Goal: Transaction & Acquisition: Purchase product/service

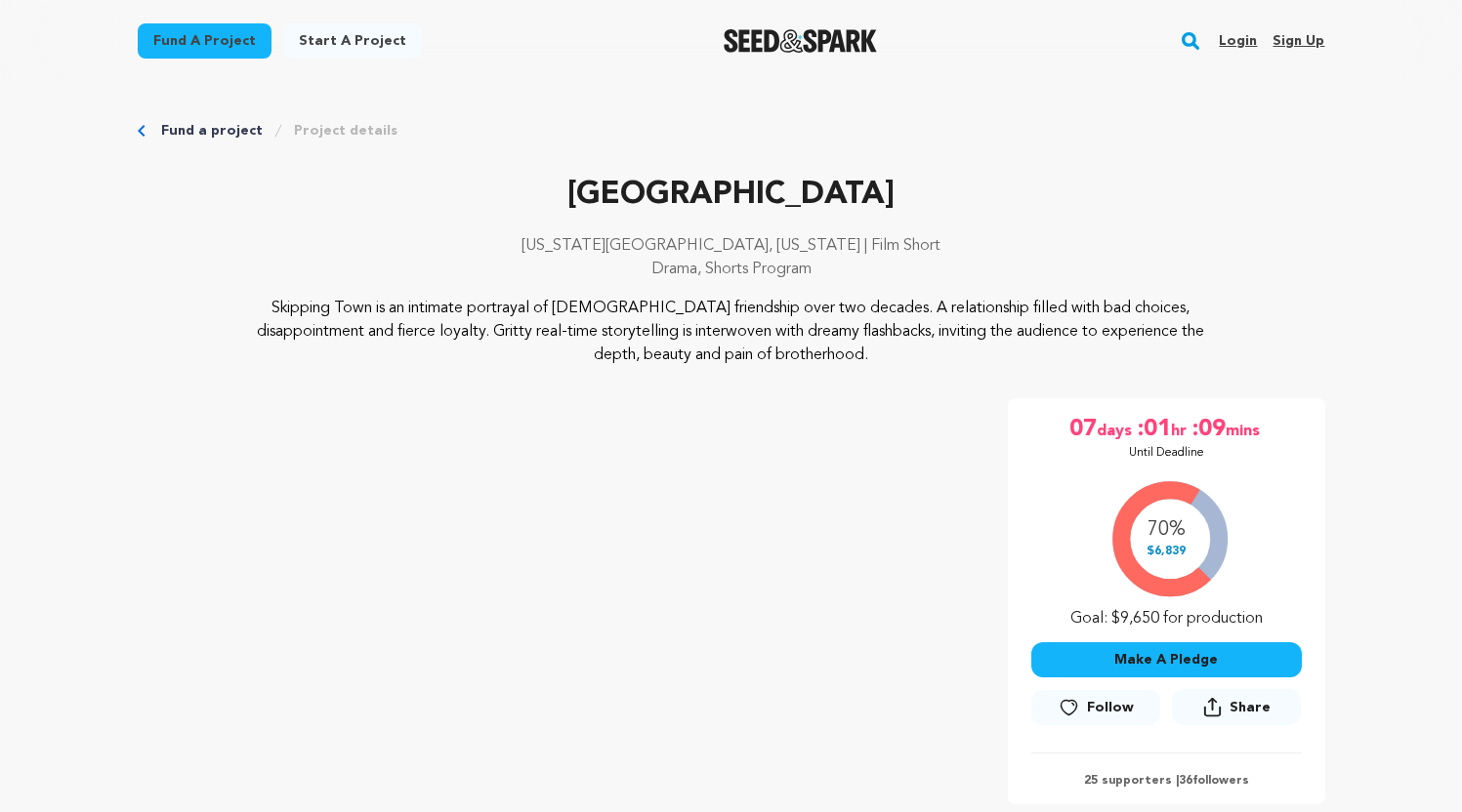
click at [1149, 663] on button "Make A Pledge" at bounding box center [1166, 660] width 271 height 35
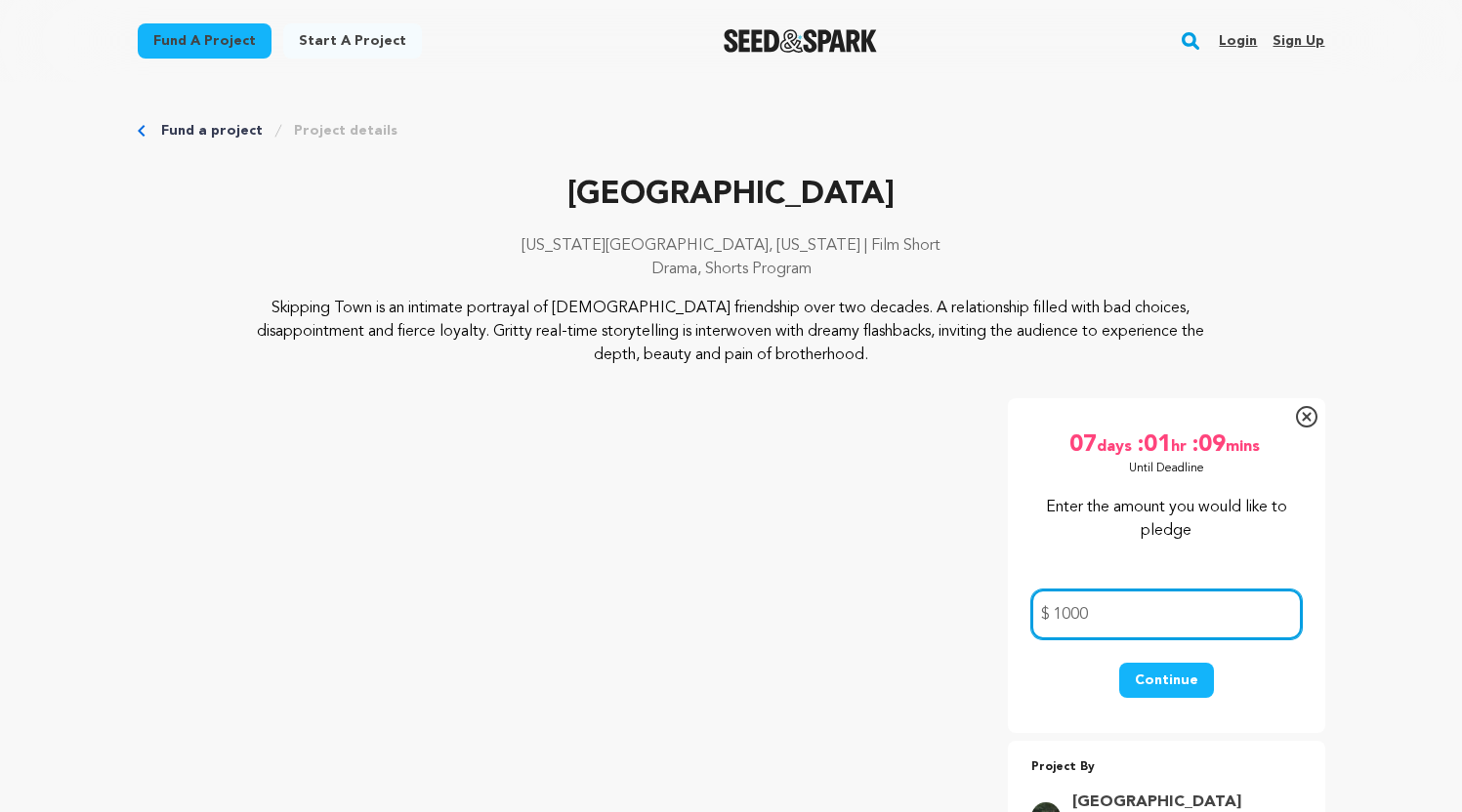
type input "1000"
click at [1167, 680] on button "Continue" at bounding box center [1166, 680] width 95 height 35
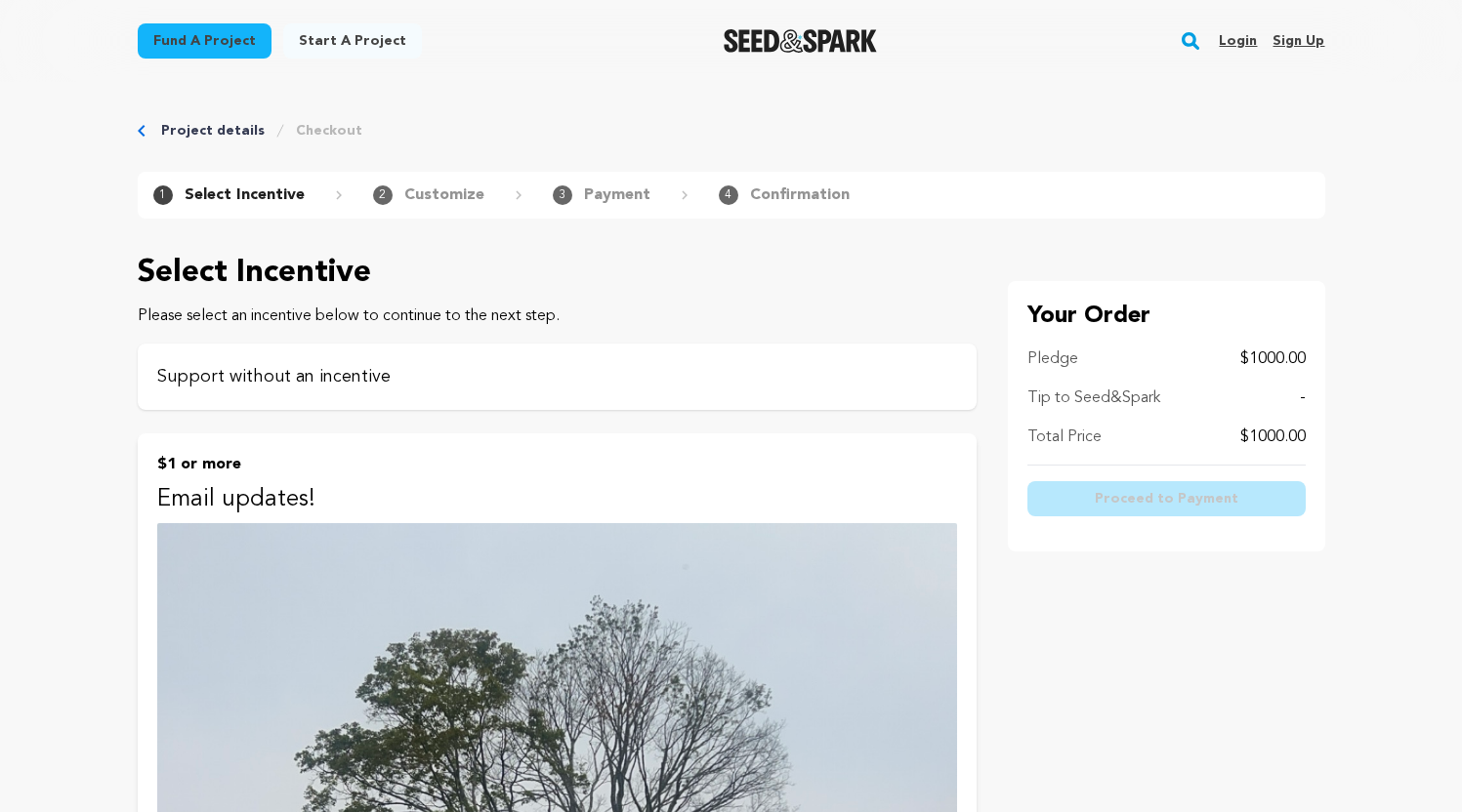
click at [351, 376] on p "Support without an incentive" at bounding box center [557, 376] width 800 height 27
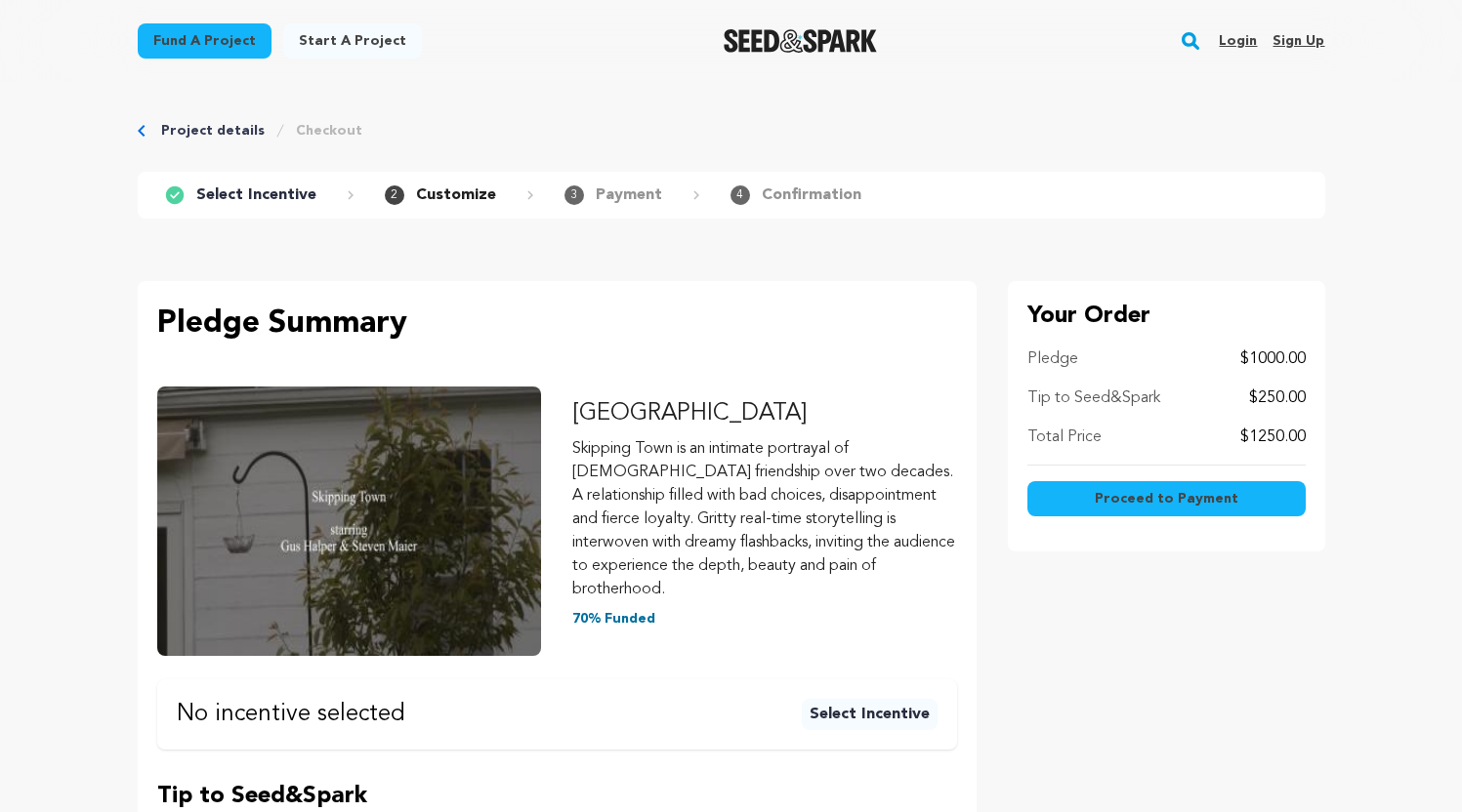
click at [851, 700] on button "Select Incentive" at bounding box center [870, 714] width 135 height 31
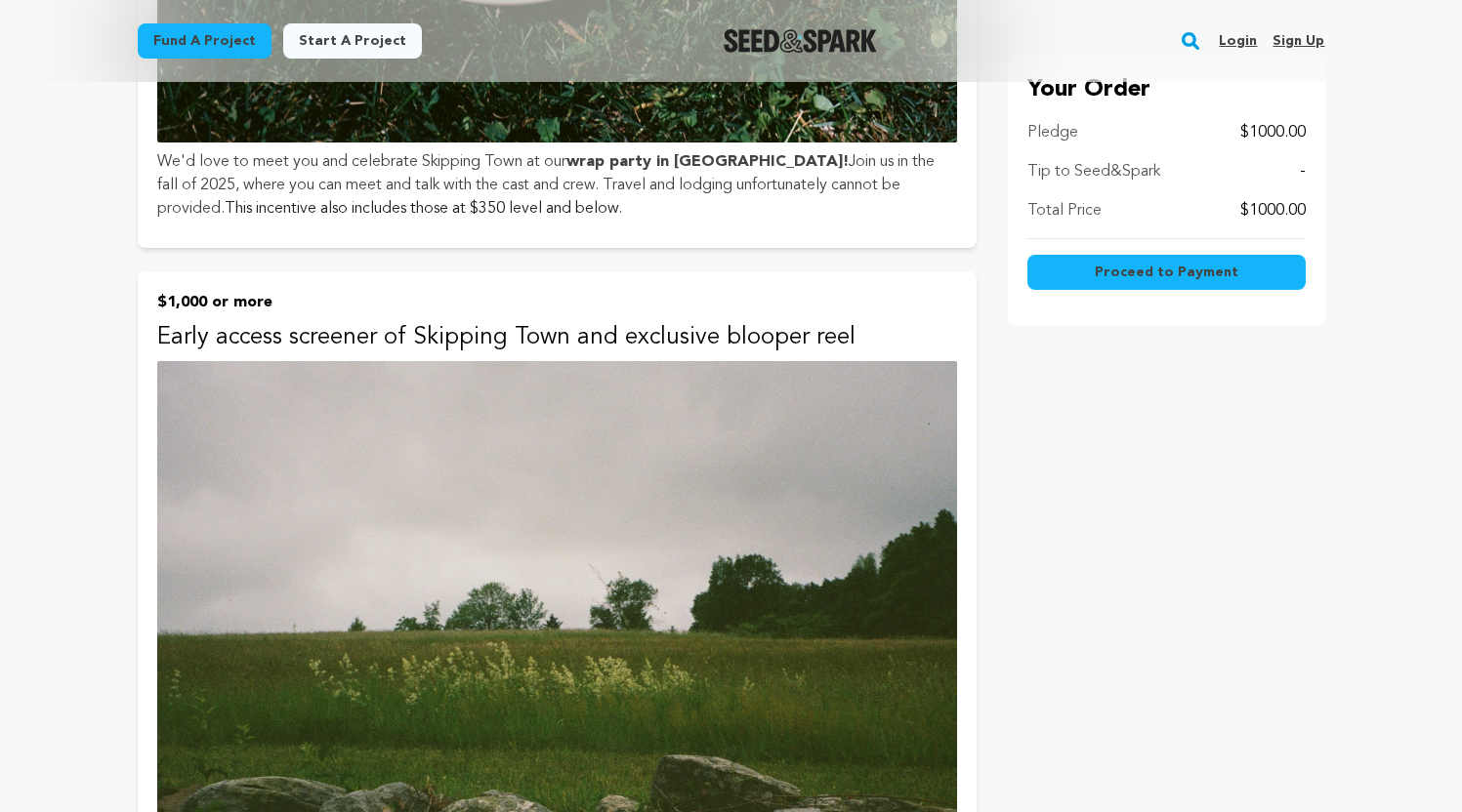
scroll to position [8284, 0]
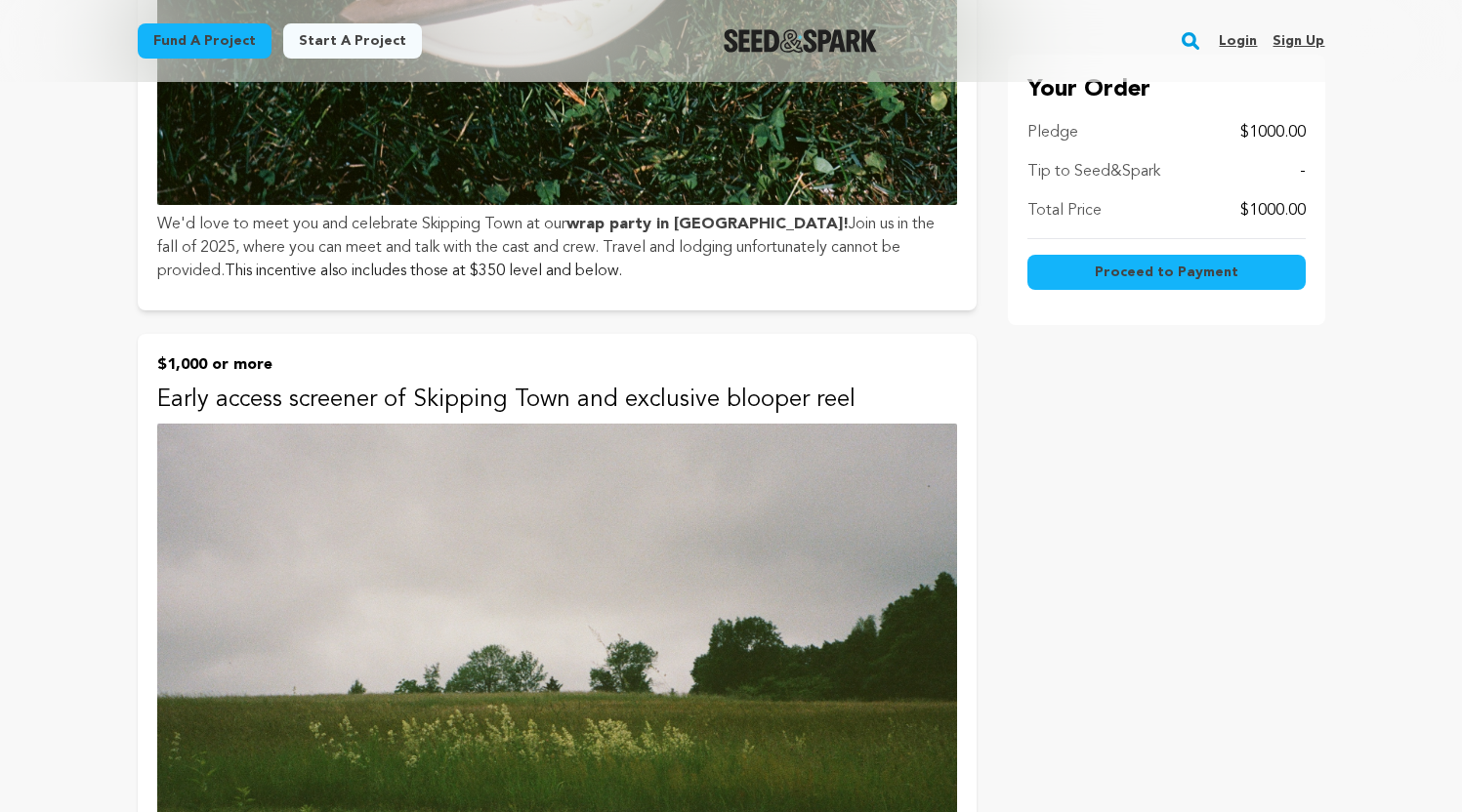
click at [815, 605] on img at bounding box center [557, 807] width 800 height 767
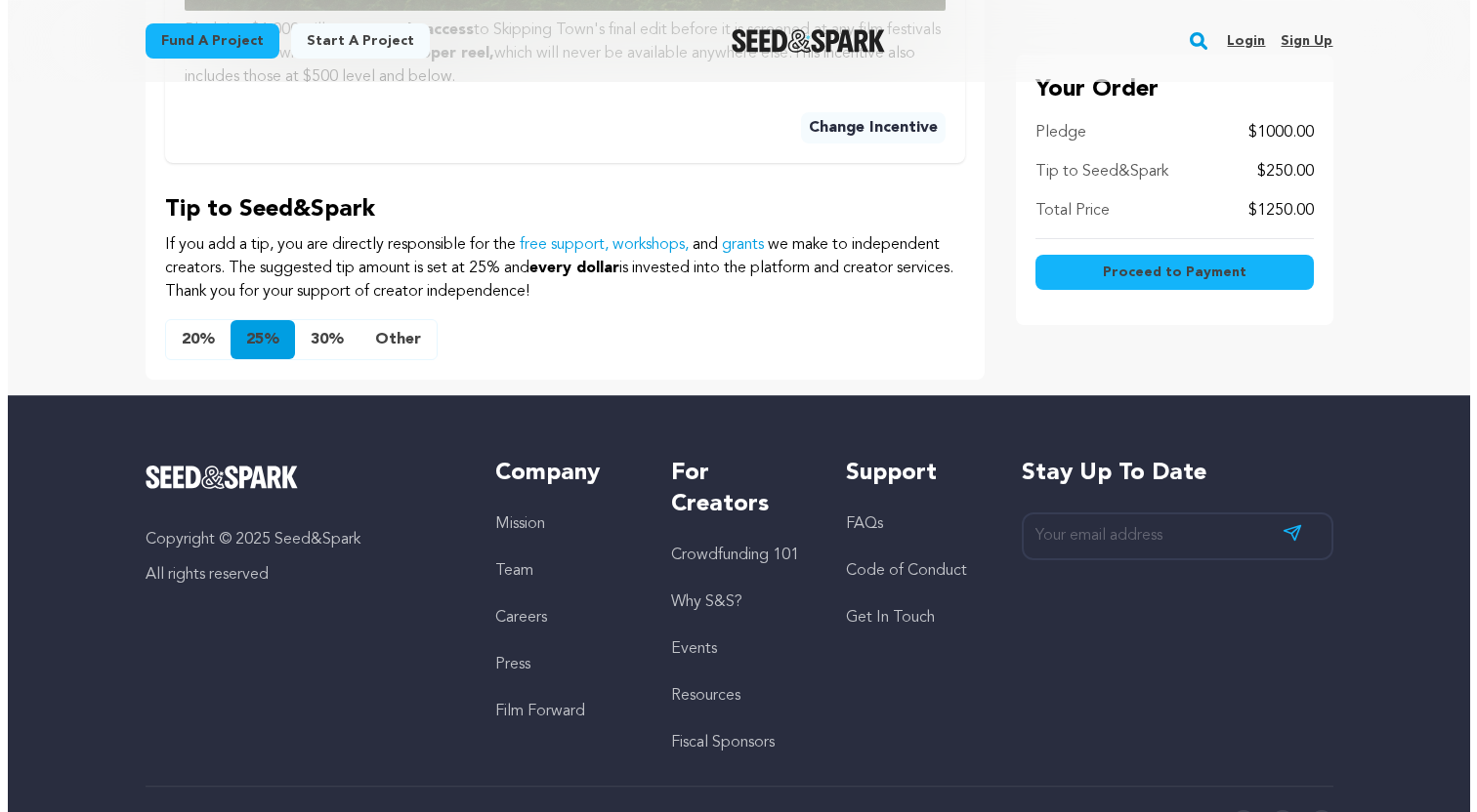
scroll to position [1469, 0]
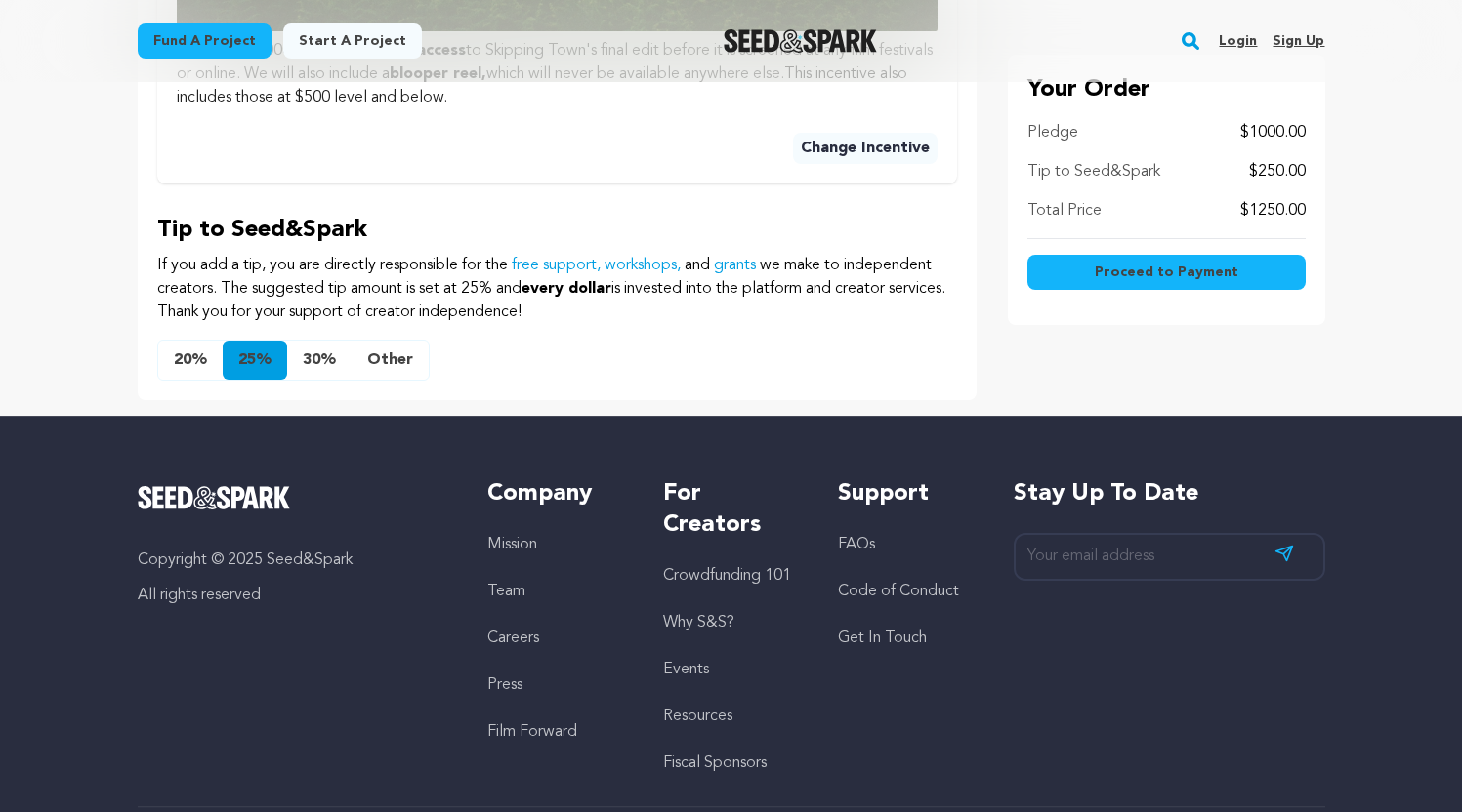
click at [182, 340] on button "20%" at bounding box center [190, 359] width 65 height 39
click at [391, 340] on button "Other" at bounding box center [390, 359] width 78 height 39
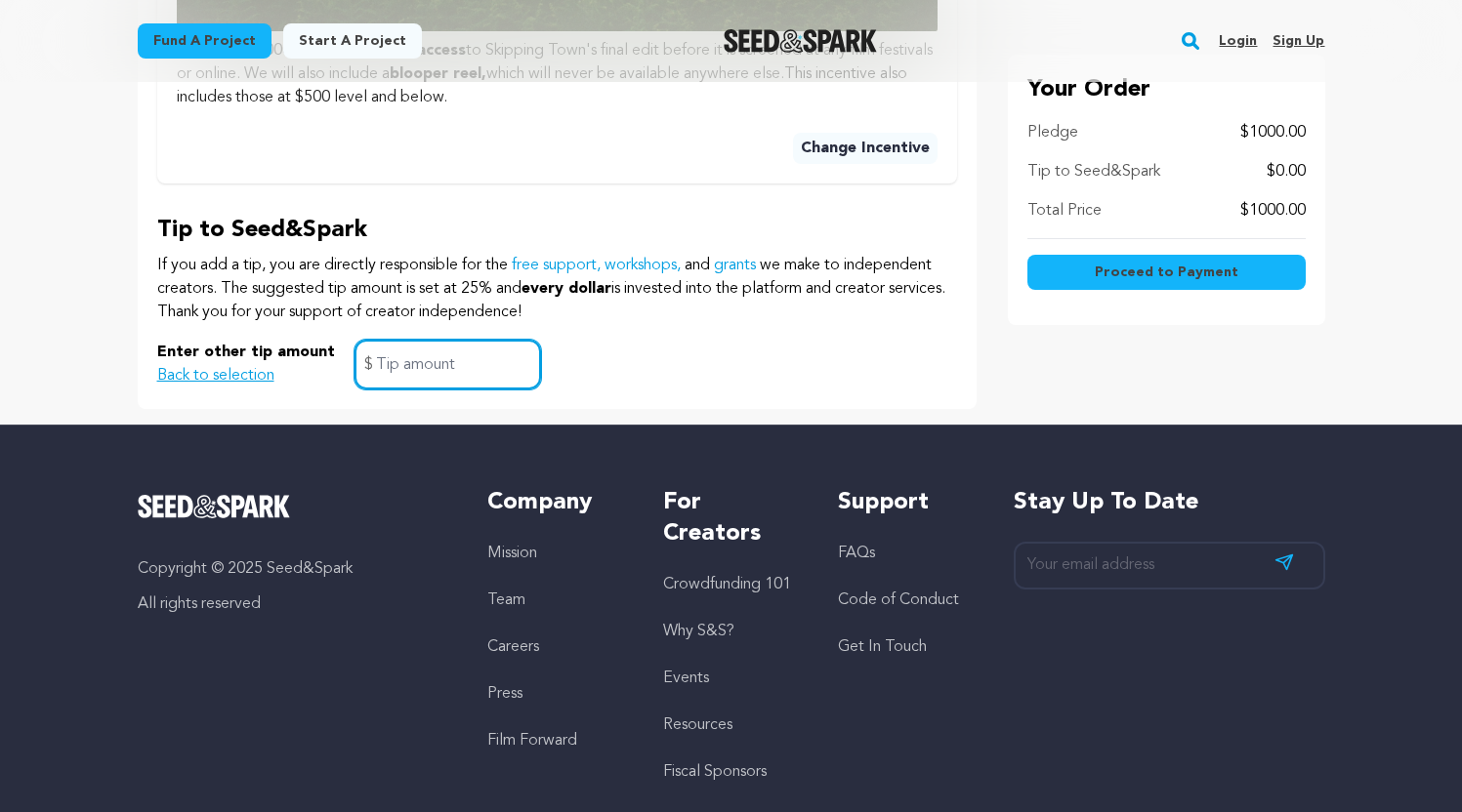
click at [368, 340] on input "text" at bounding box center [447, 364] width 186 height 50
type input "100"
click at [1102, 280] on span "Proceed to Payment" at bounding box center [1166, 273] width 143 height 20
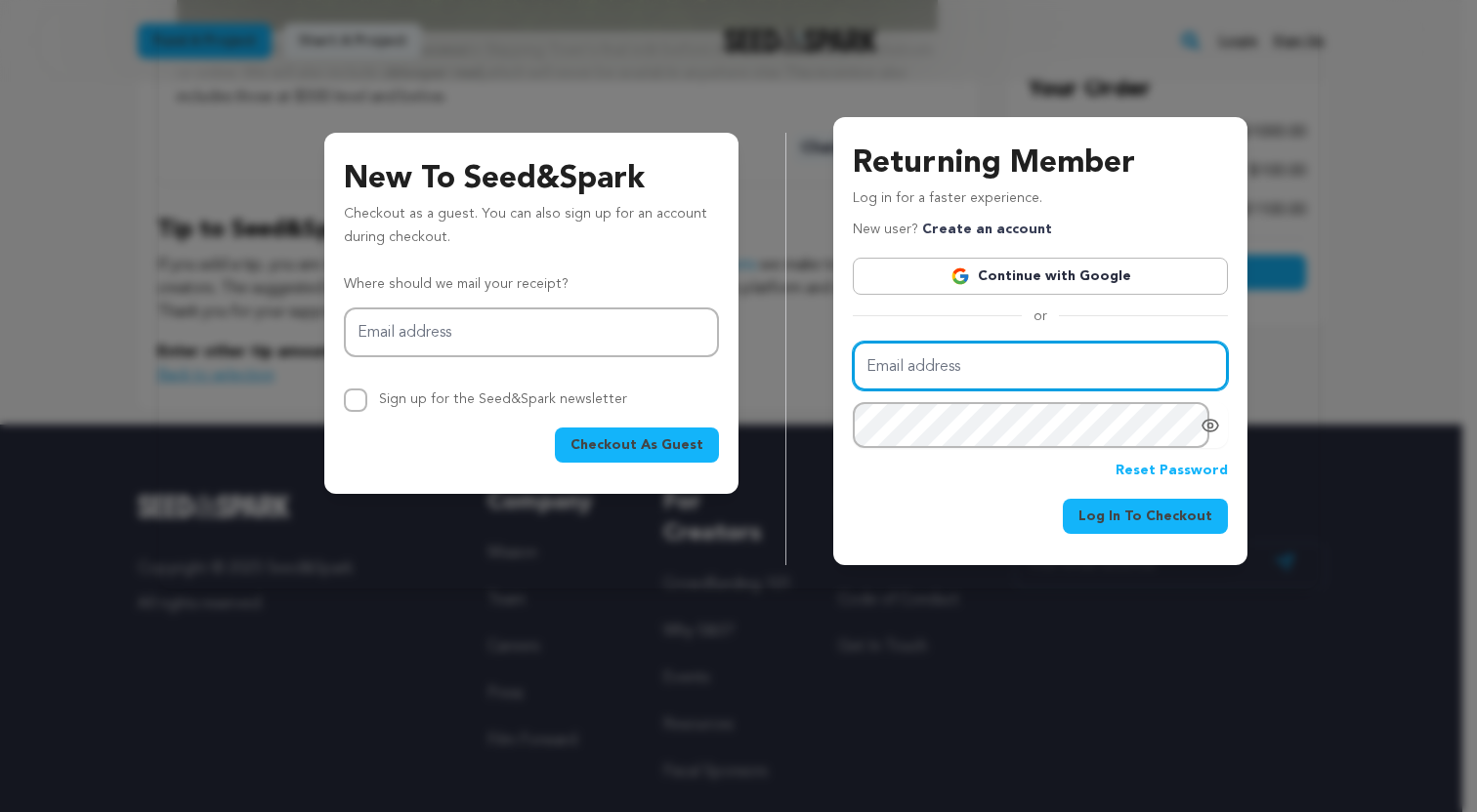
click at [914, 368] on input "Email address" at bounding box center [1040, 366] width 375 height 50
type input "ashjansen@mac.com"
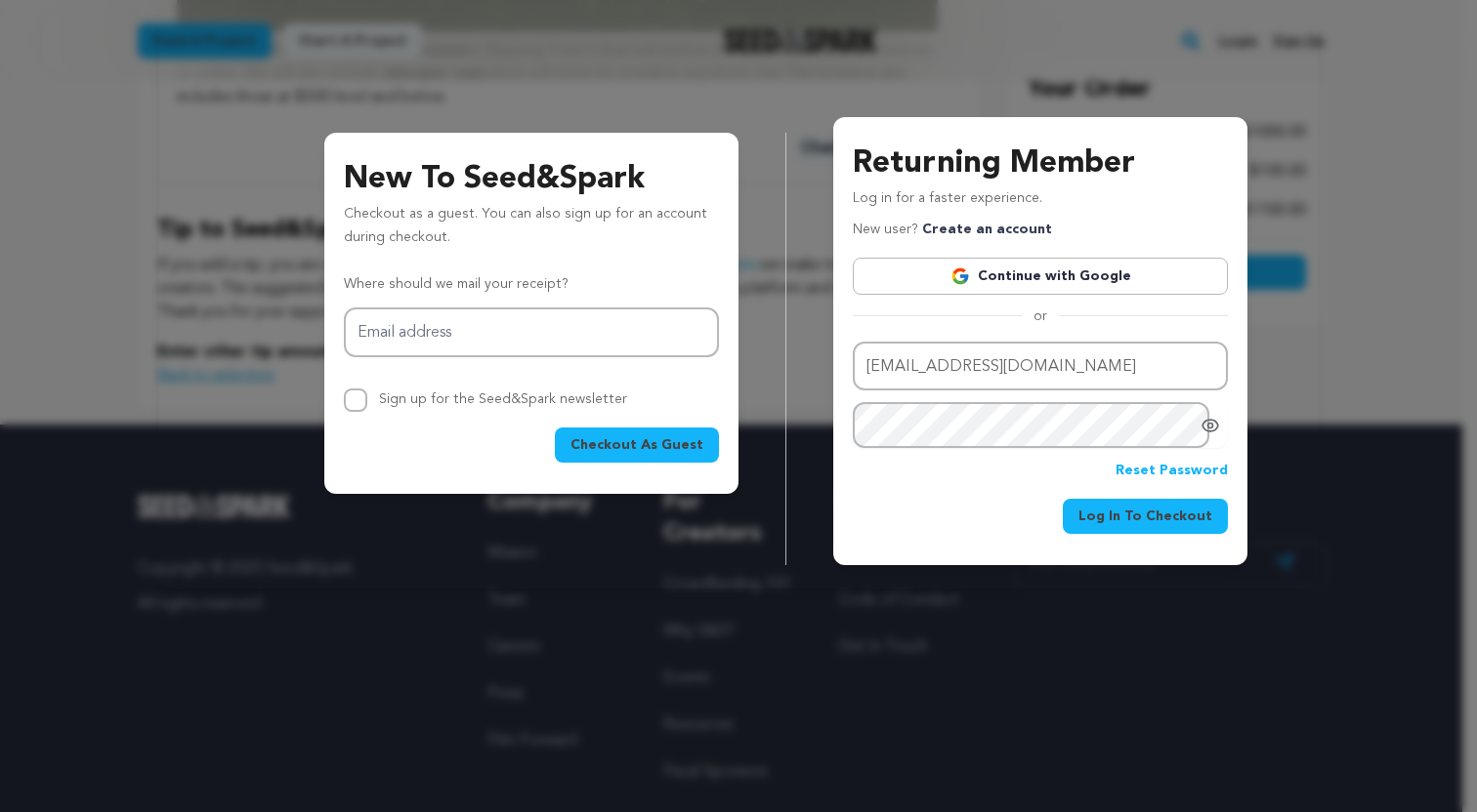
click at [1208, 425] on icon "Show password as plain text. Warning: this will display your password on the sc…" at bounding box center [1210, 425] width 5 height 5
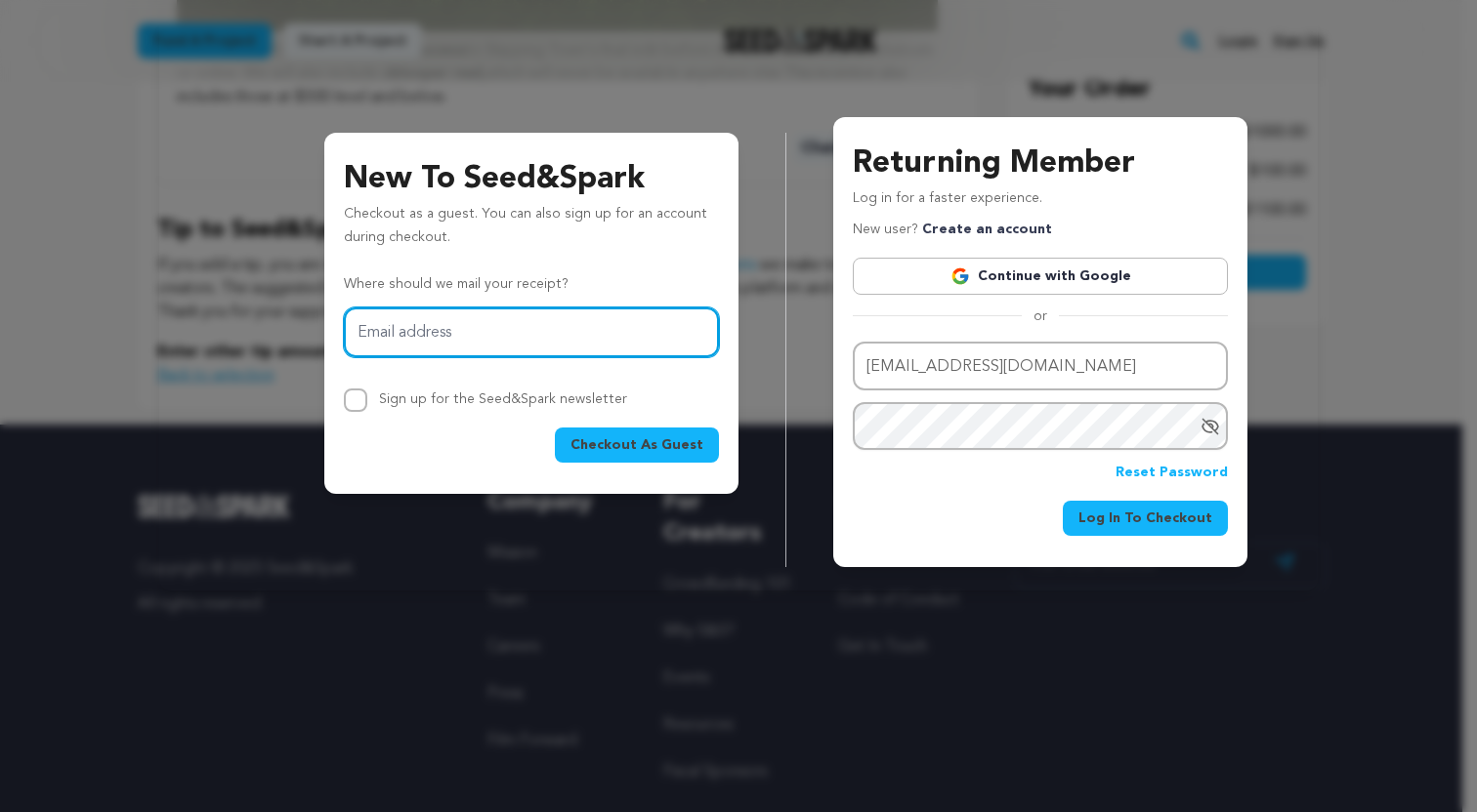
click at [371, 334] on input "Email address" at bounding box center [530, 332] width 375 height 50
type input "ashjansen@mac.com"
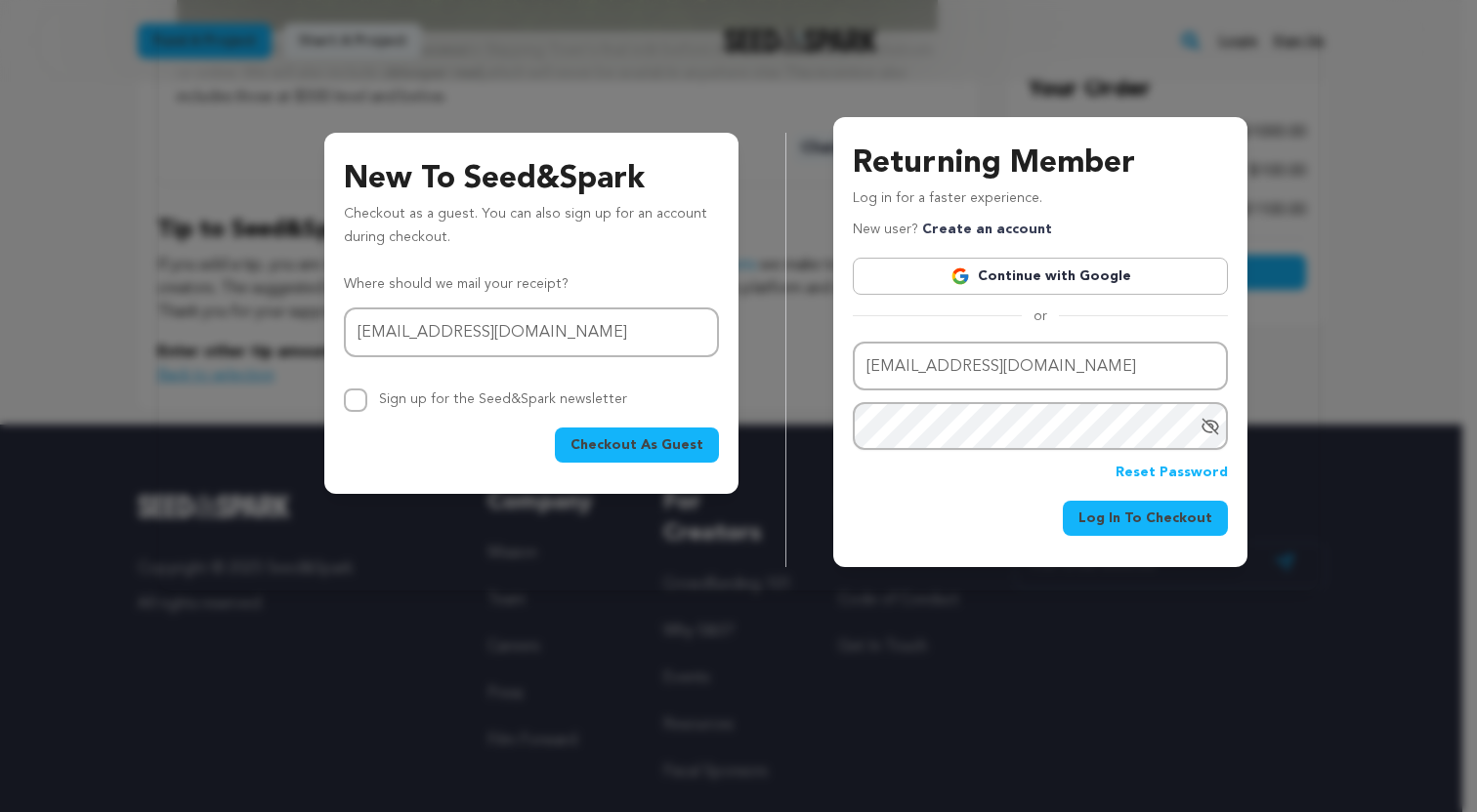
click at [650, 442] on span "Checkout As Guest" at bounding box center [636, 446] width 132 height 20
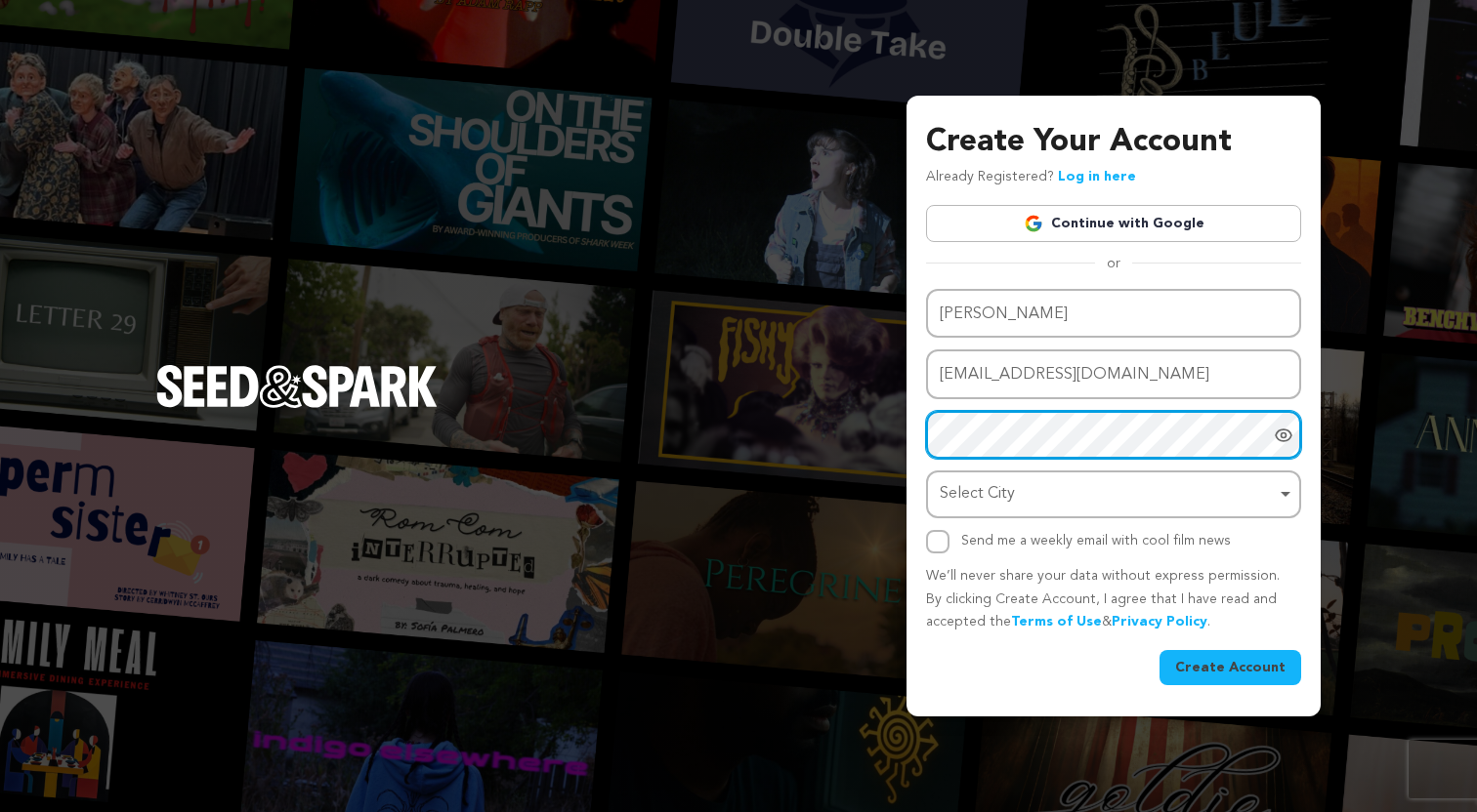
click at [1281, 495] on div "Select City Remove item" at bounding box center [1113, 495] width 355 height 36
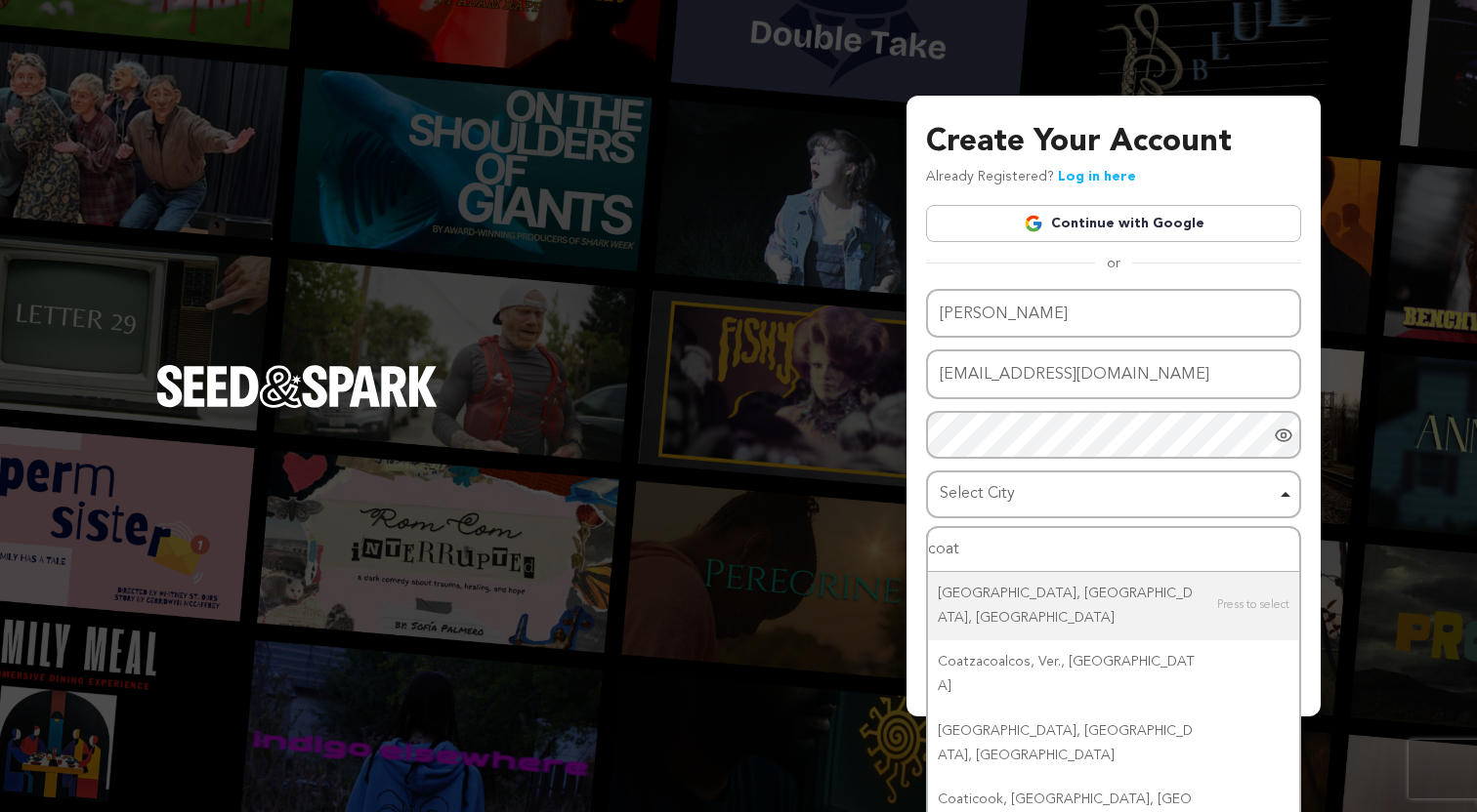
type input "coat"
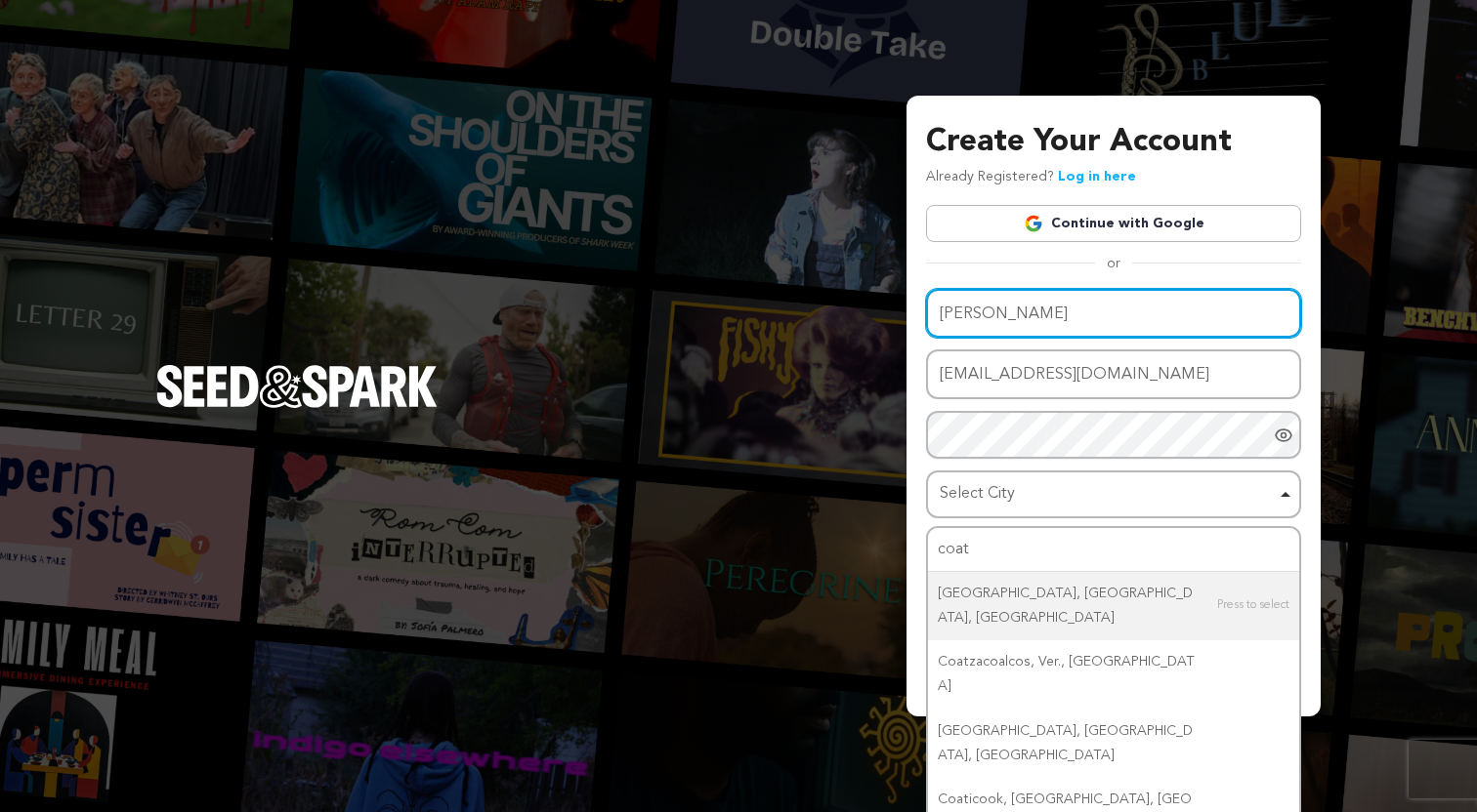
type input "Frances Jansen"
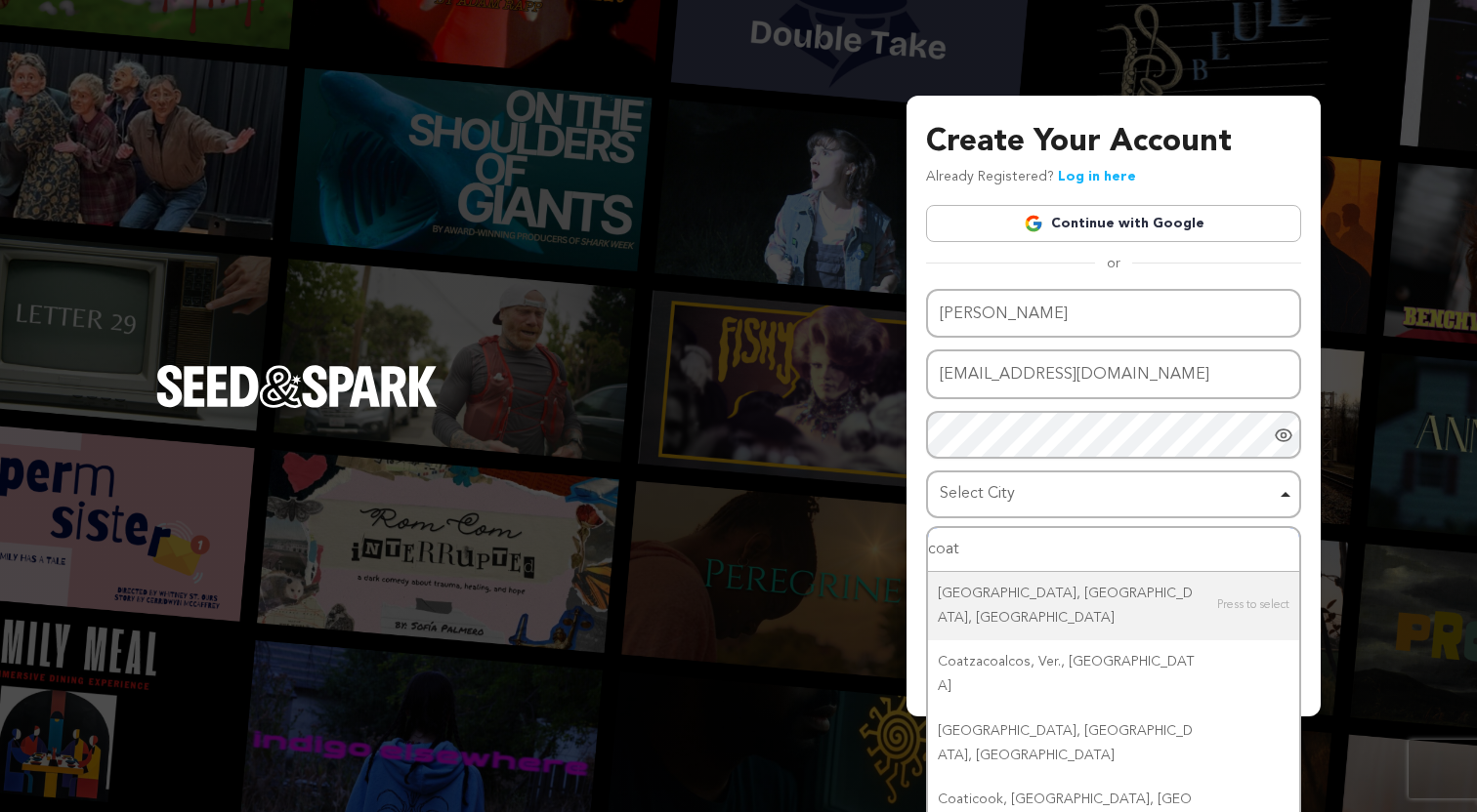
type input "Coatesville"
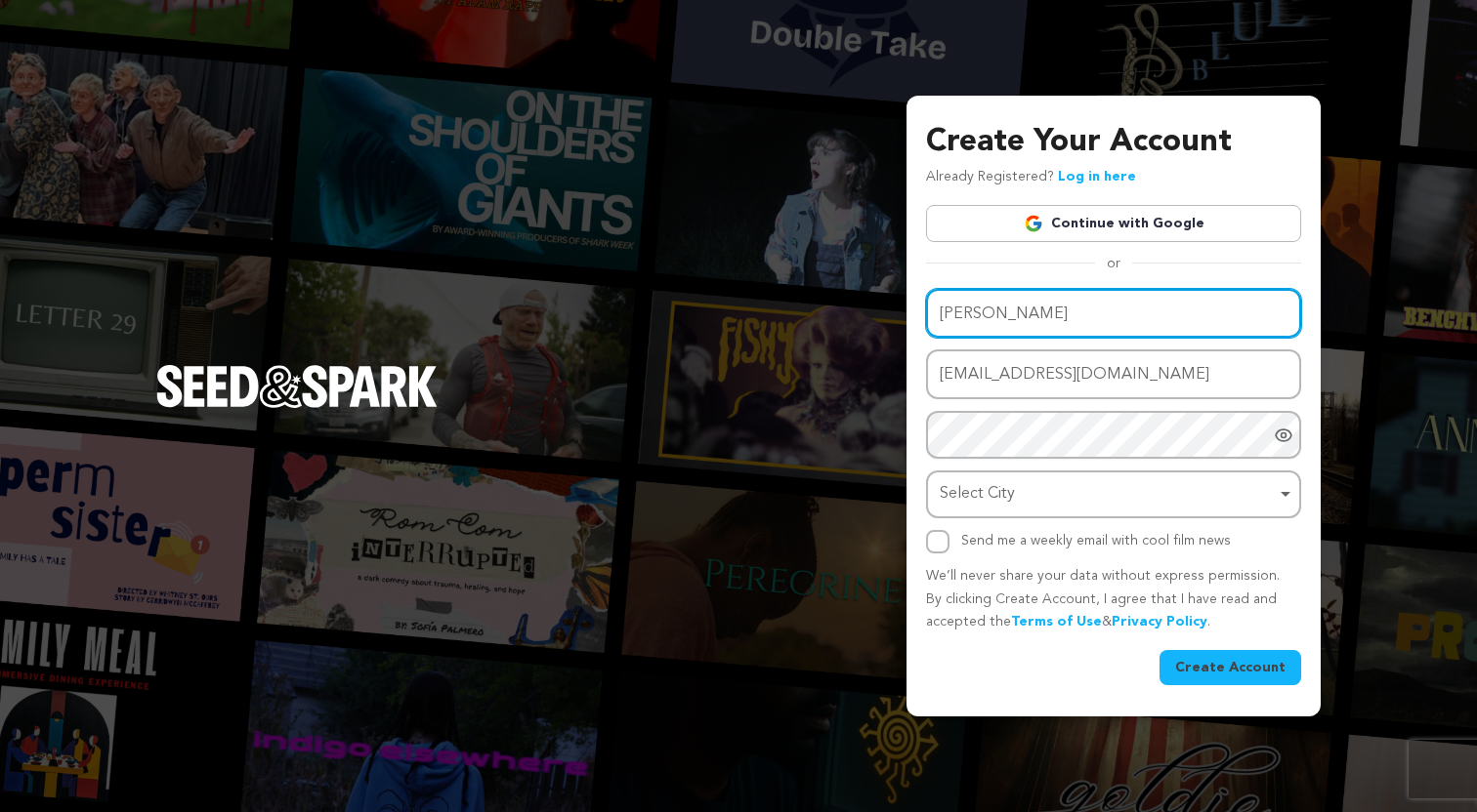
drag, startPoint x: 997, startPoint y: 312, endPoint x: 852, endPoint y: 322, distance: 145.3
click at [926, 322] on input "Frances Jansen" at bounding box center [1113, 313] width 375 height 50
drag, startPoint x: 1010, startPoint y: 311, endPoint x: 736, endPoint y: 298, distance: 274.3
click at [926, 298] on input "AJansen" at bounding box center [1113, 313] width 375 height 50
type input "ashley gates jansen"
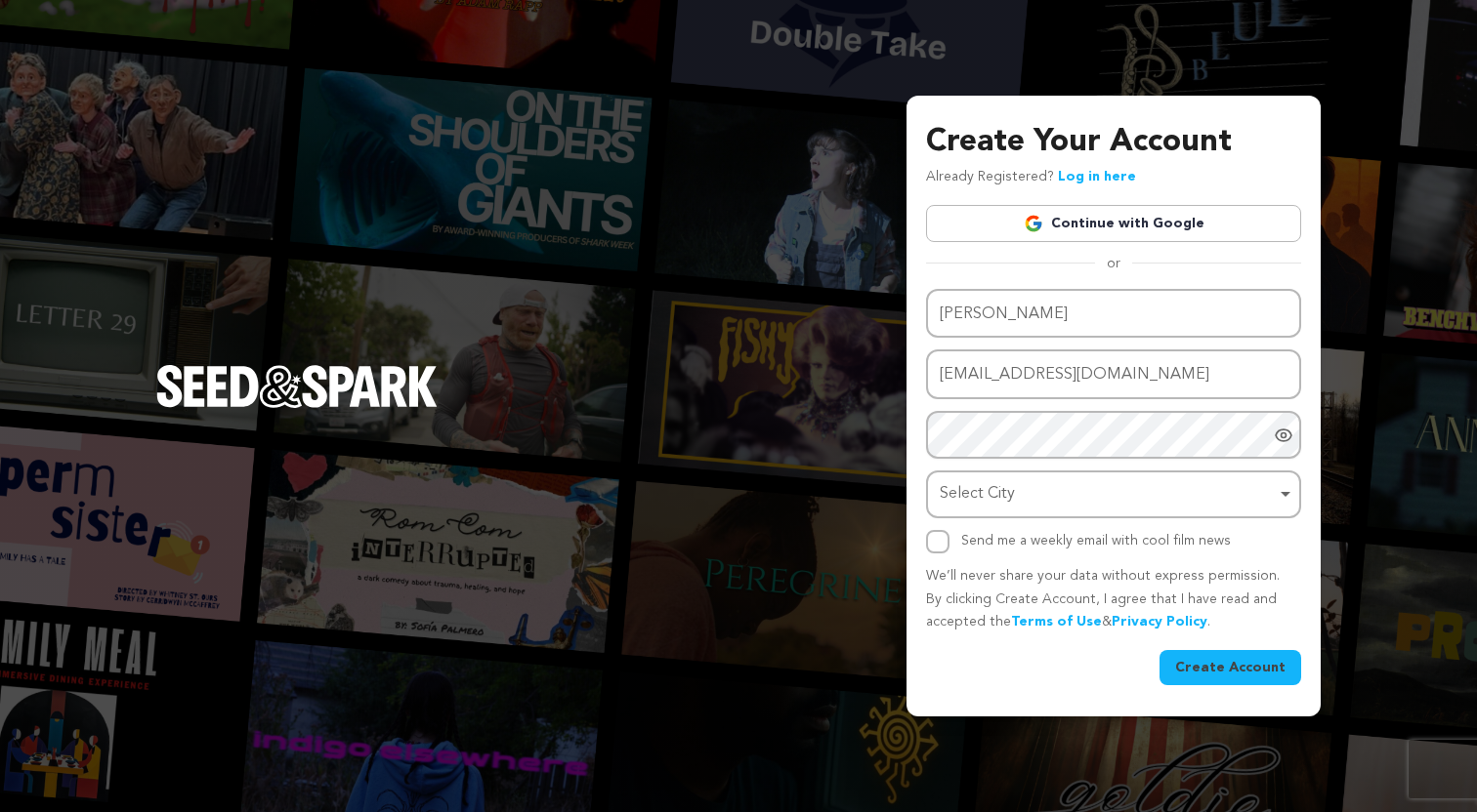
click at [1248, 258] on div "or" at bounding box center [1113, 264] width 375 height 20
click at [1281, 429] on icon "Show password as plain text. Warning: this will display your password on the sc…" at bounding box center [1284, 436] width 20 height 20
click at [1283, 490] on div "Select City Remove item" at bounding box center [1113, 495] width 355 height 36
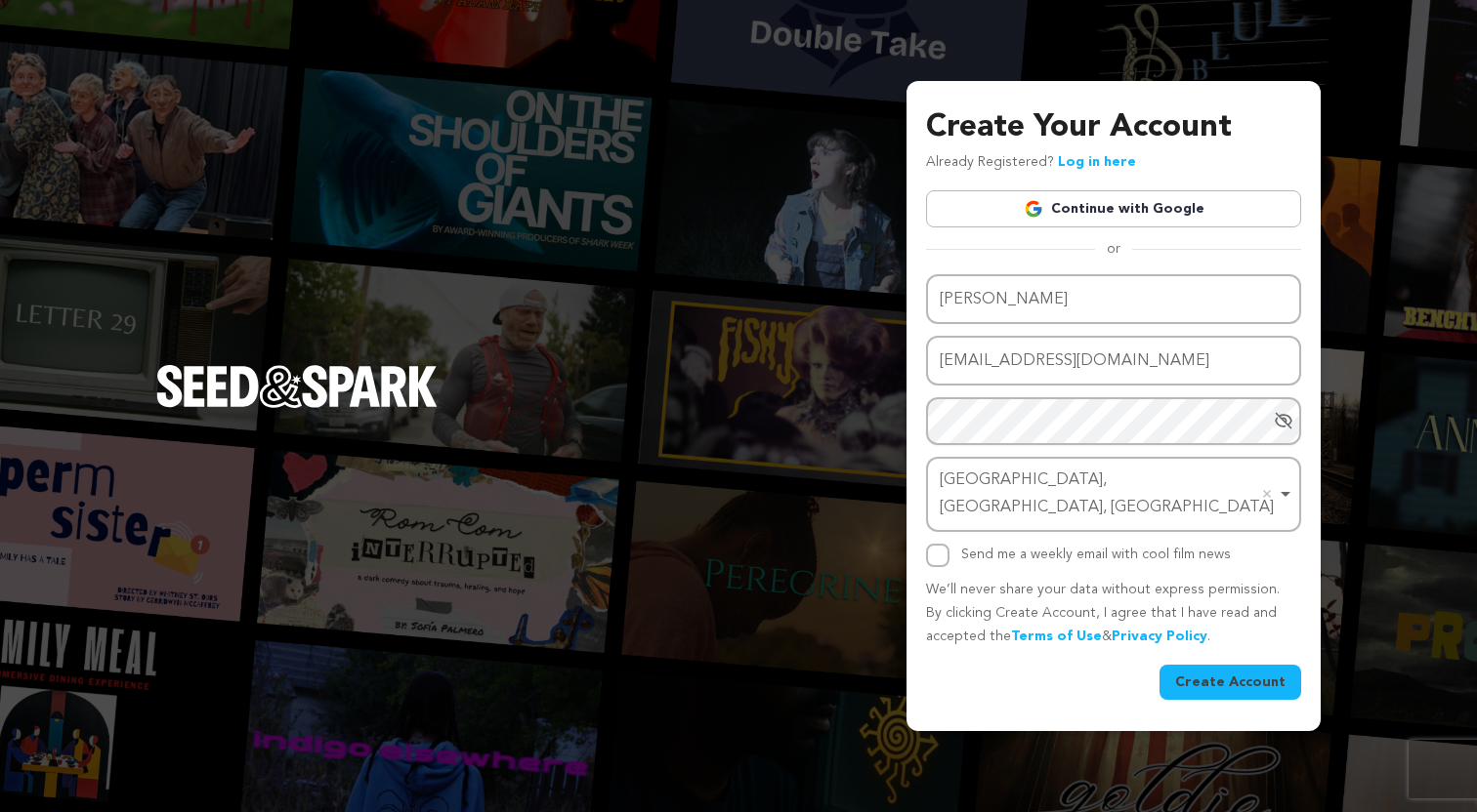
click at [1210, 666] on button "Create Account" at bounding box center [1230, 682] width 141 height 35
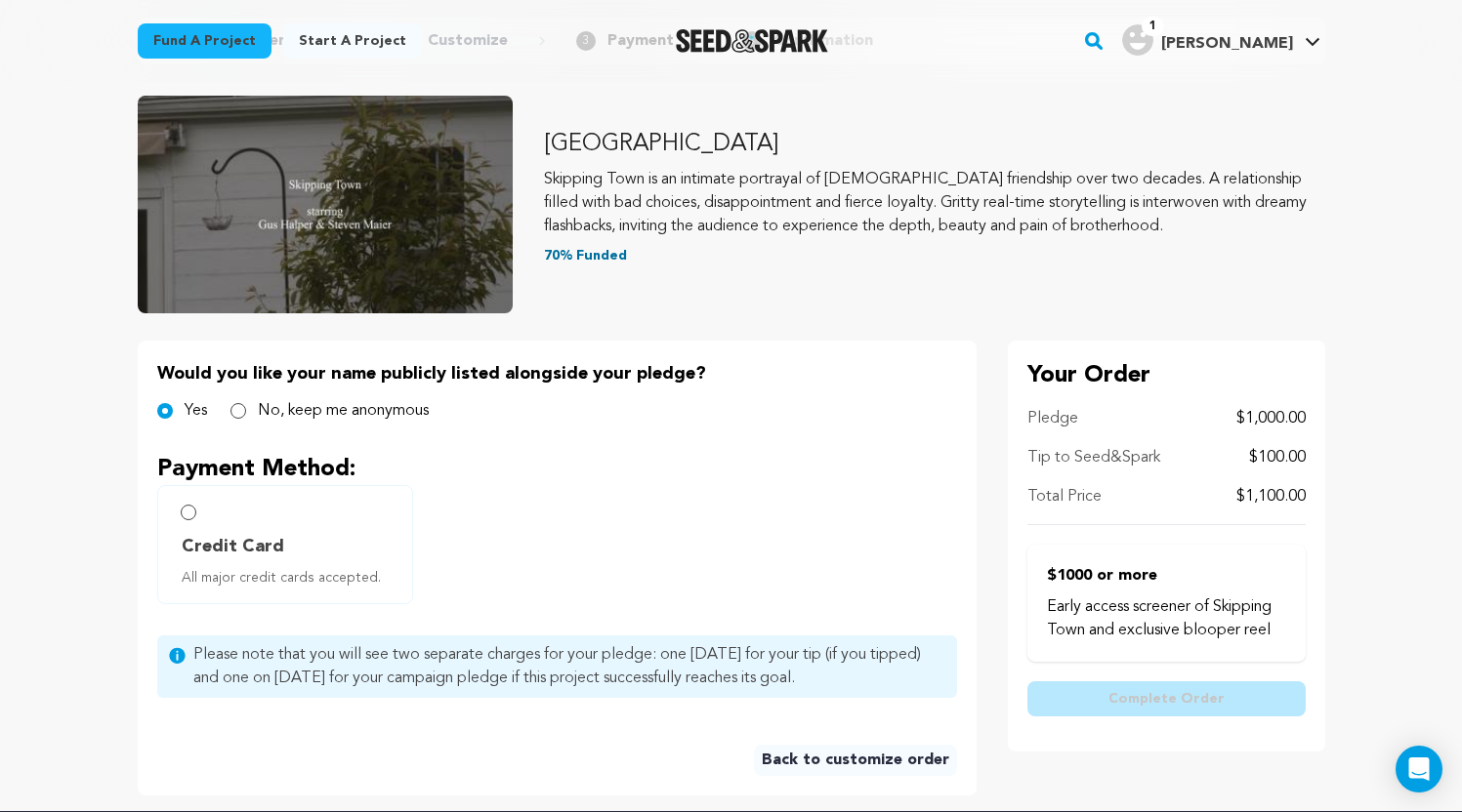
scroll to position [198, 0]
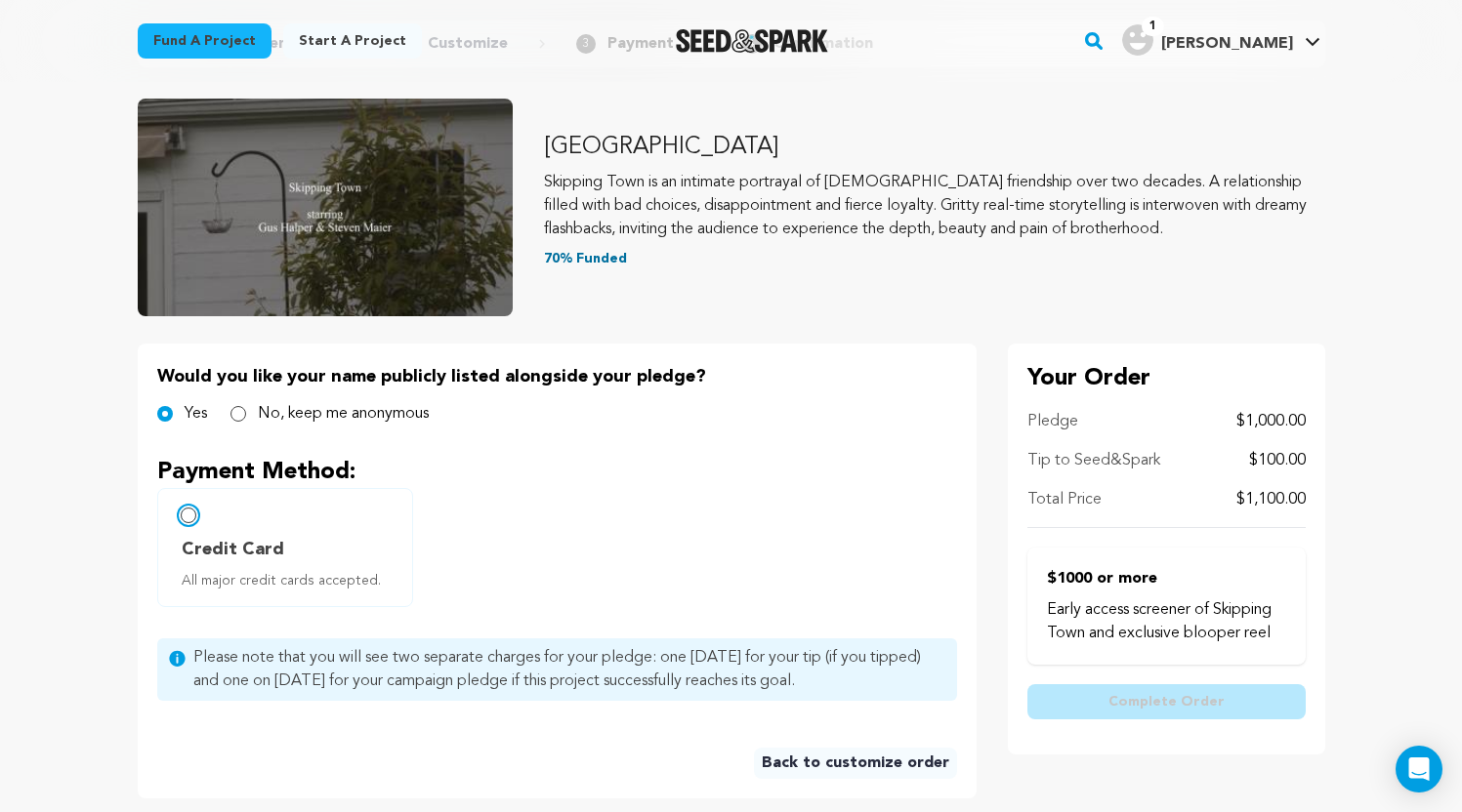
click at [186, 516] on input "Credit Card All major credit cards accepted." at bounding box center [189, 515] width 16 height 16
radio input "false"
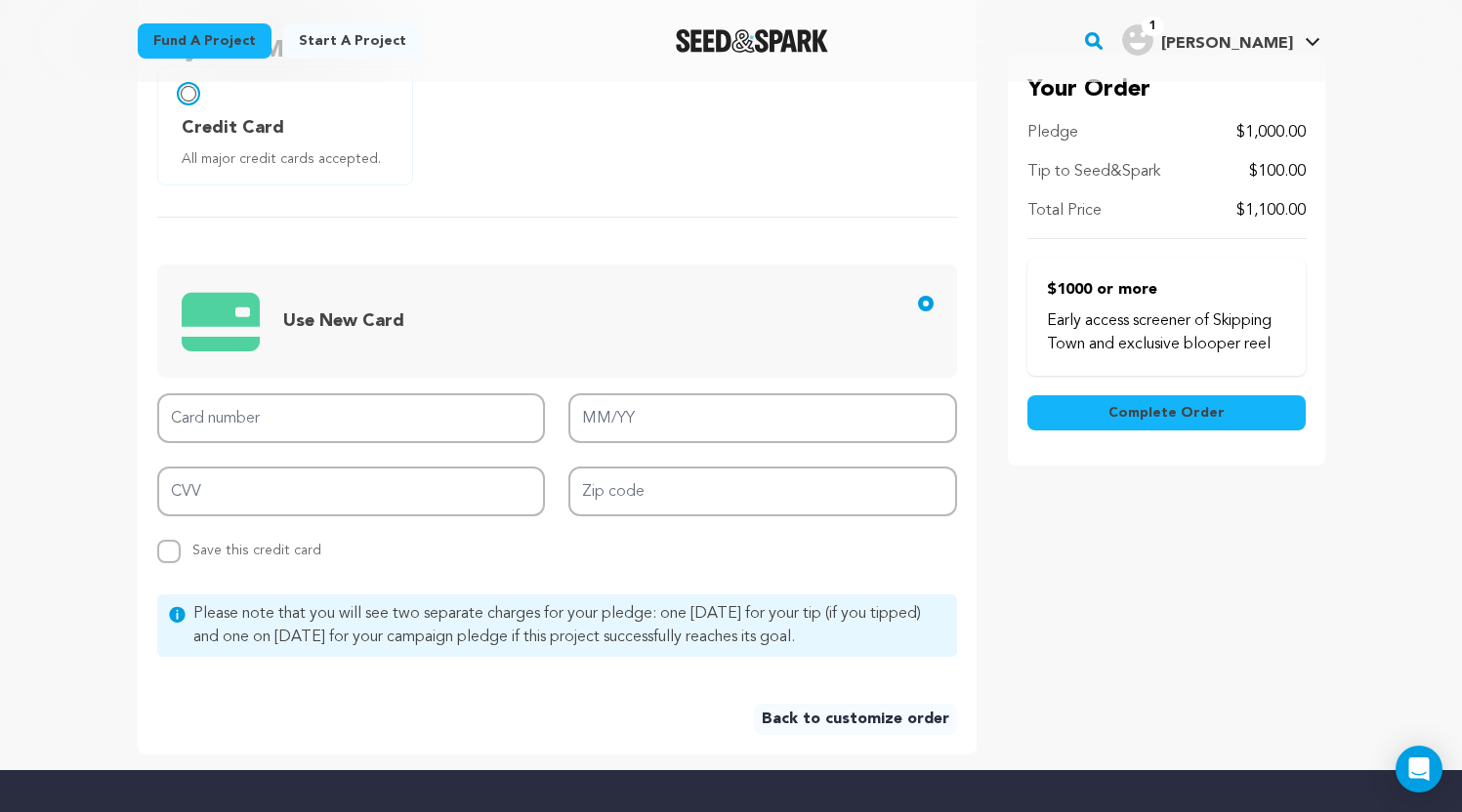
scroll to position [632, 0]
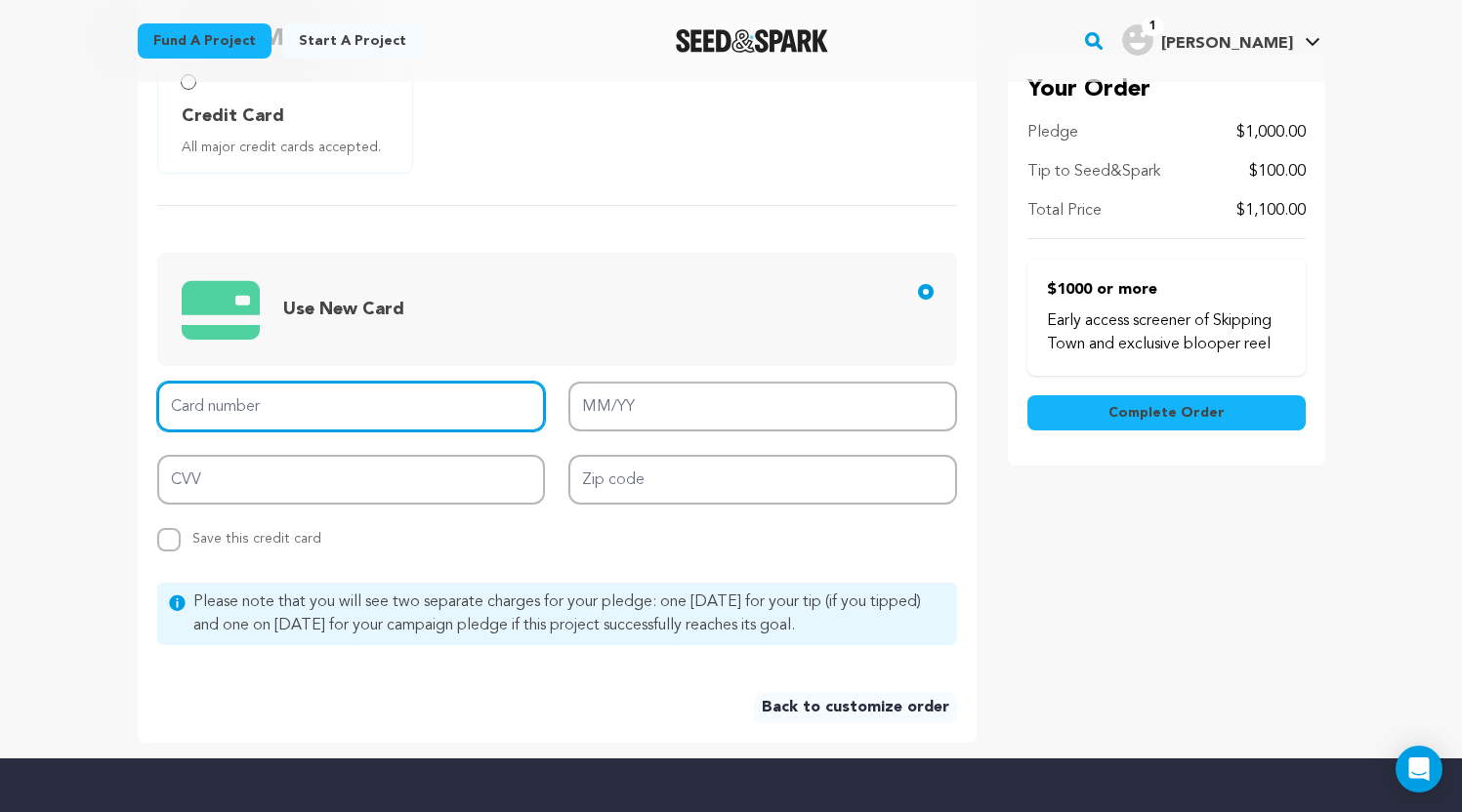
click at [214, 406] on input "Card number" at bounding box center [351, 407] width 389 height 50
type input "3713 8089 3734 001"
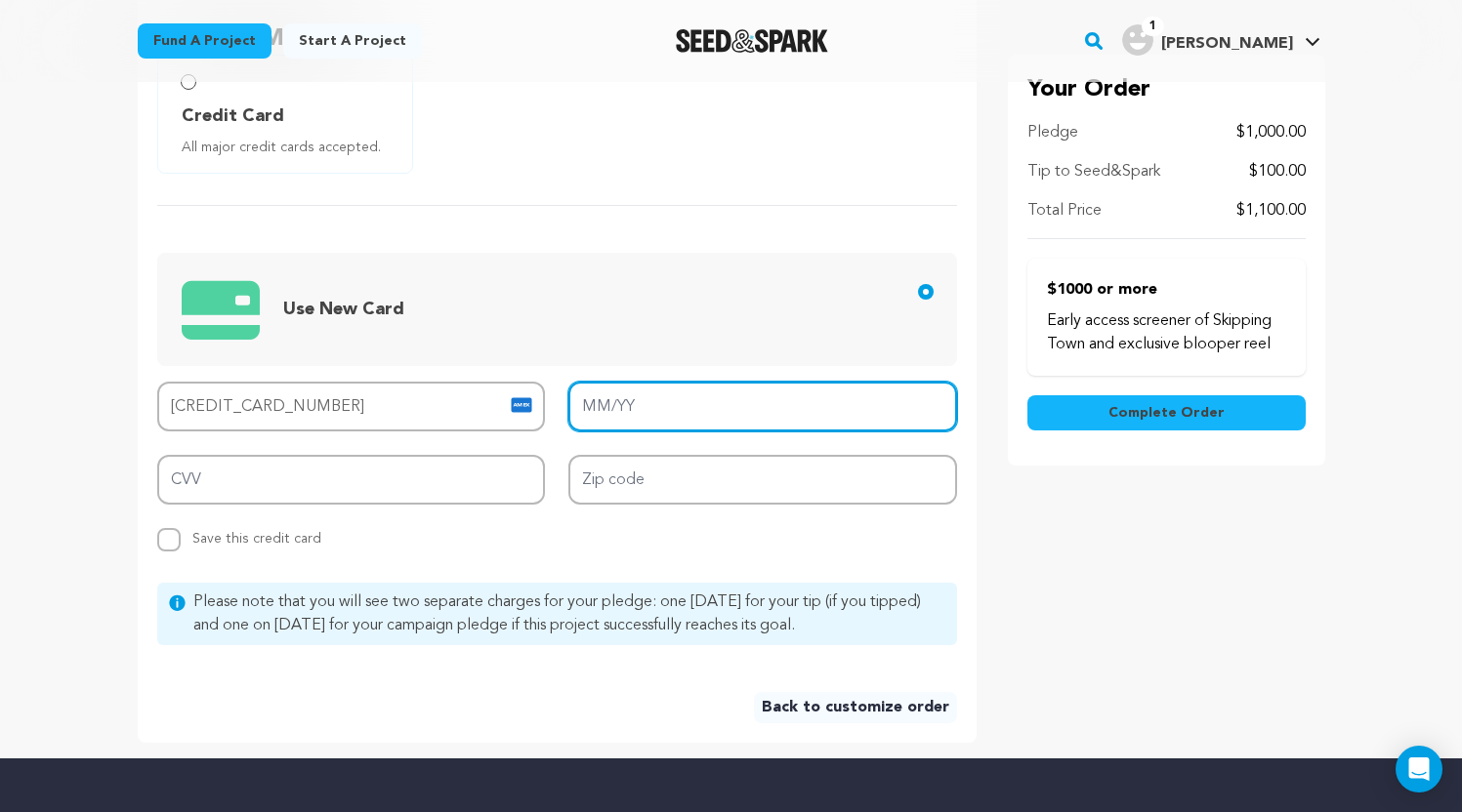
click at [633, 408] on input "MM/YY" at bounding box center [762, 407] width 389 height 50
type input "03/26"
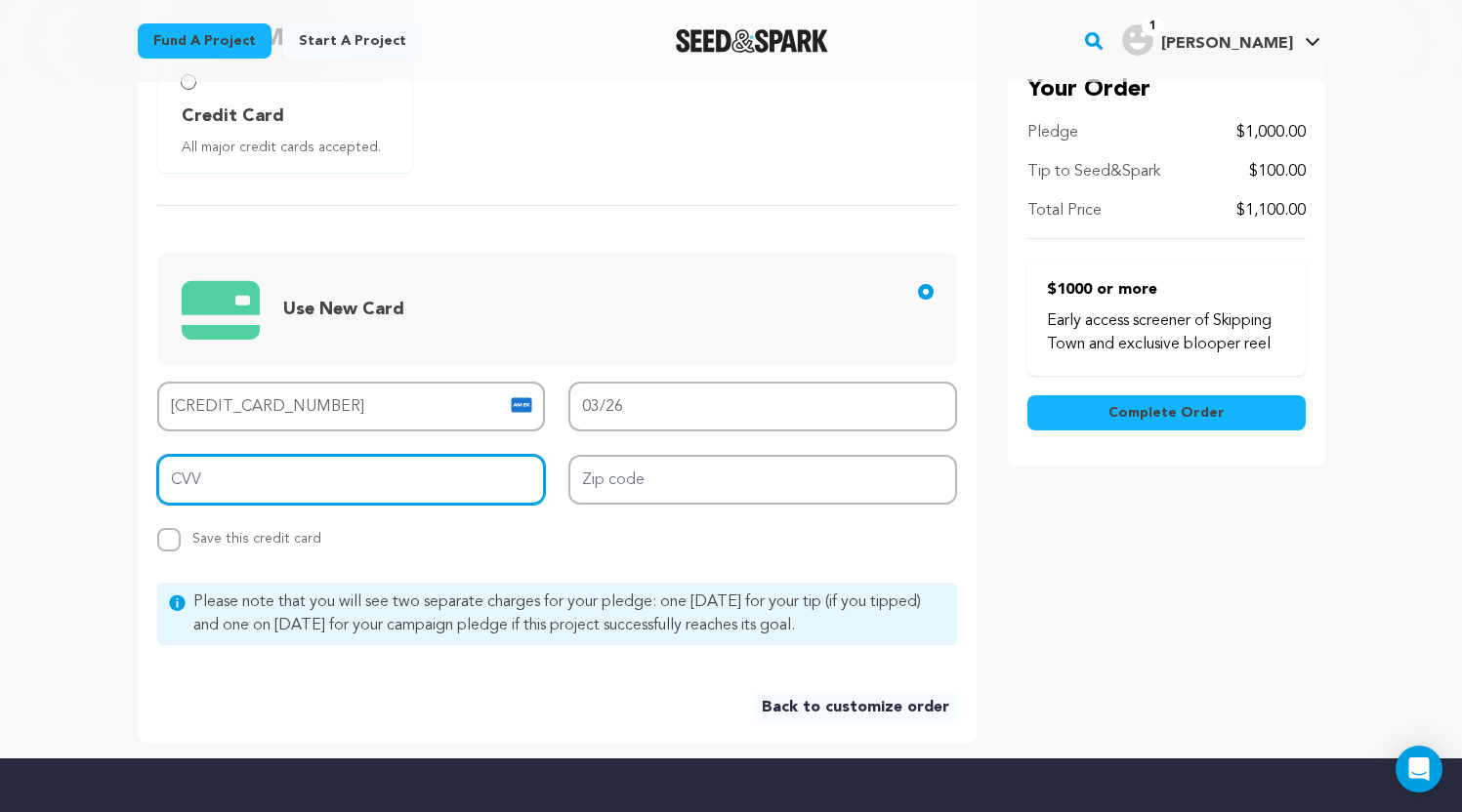
click at [453, 480] on input "CVV" at bounding box center [351, 480] width 389 height 50
type input "5814"
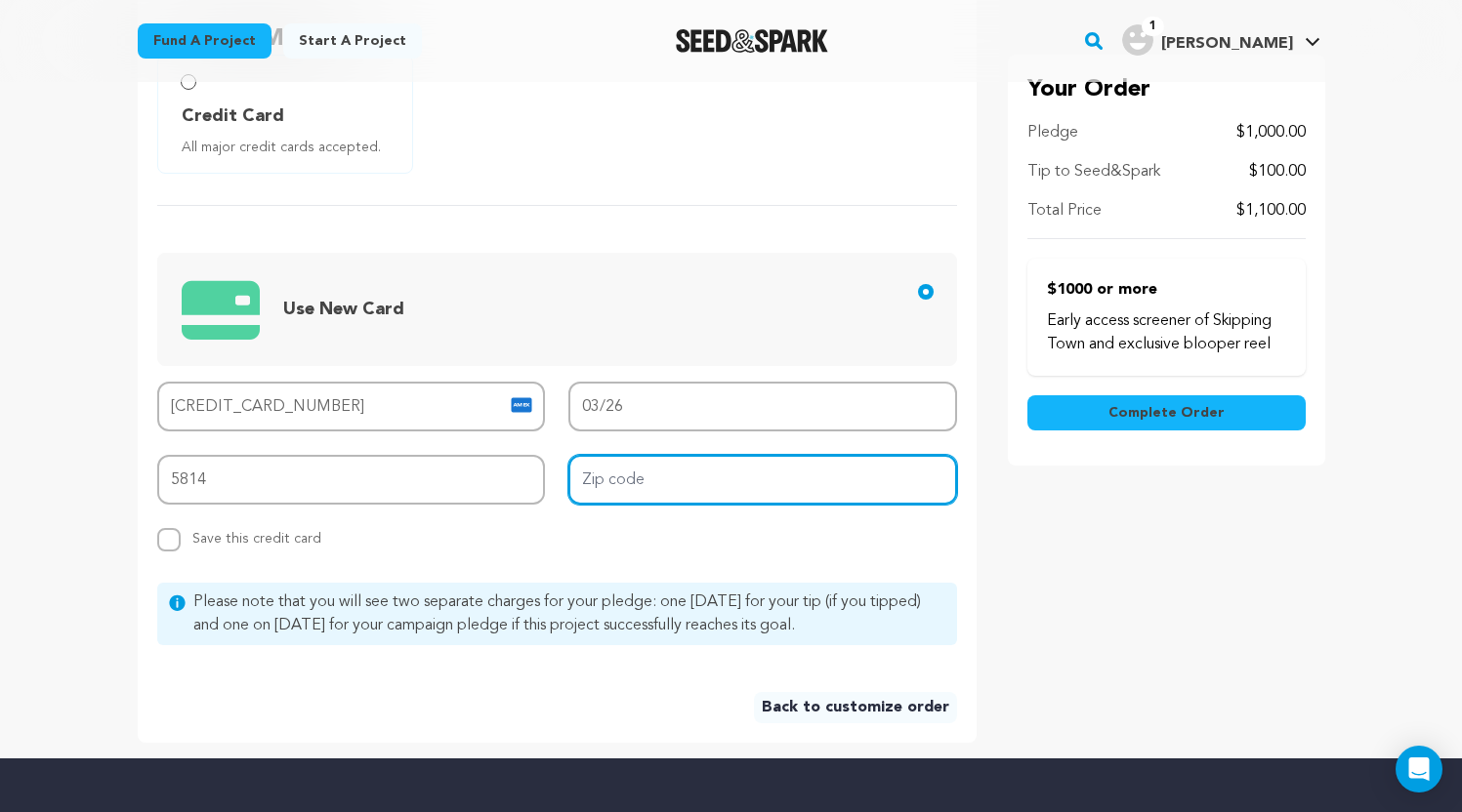
click at [659, 489] on input "Zip code" at bounding box center [762, 480] width 389 height 50
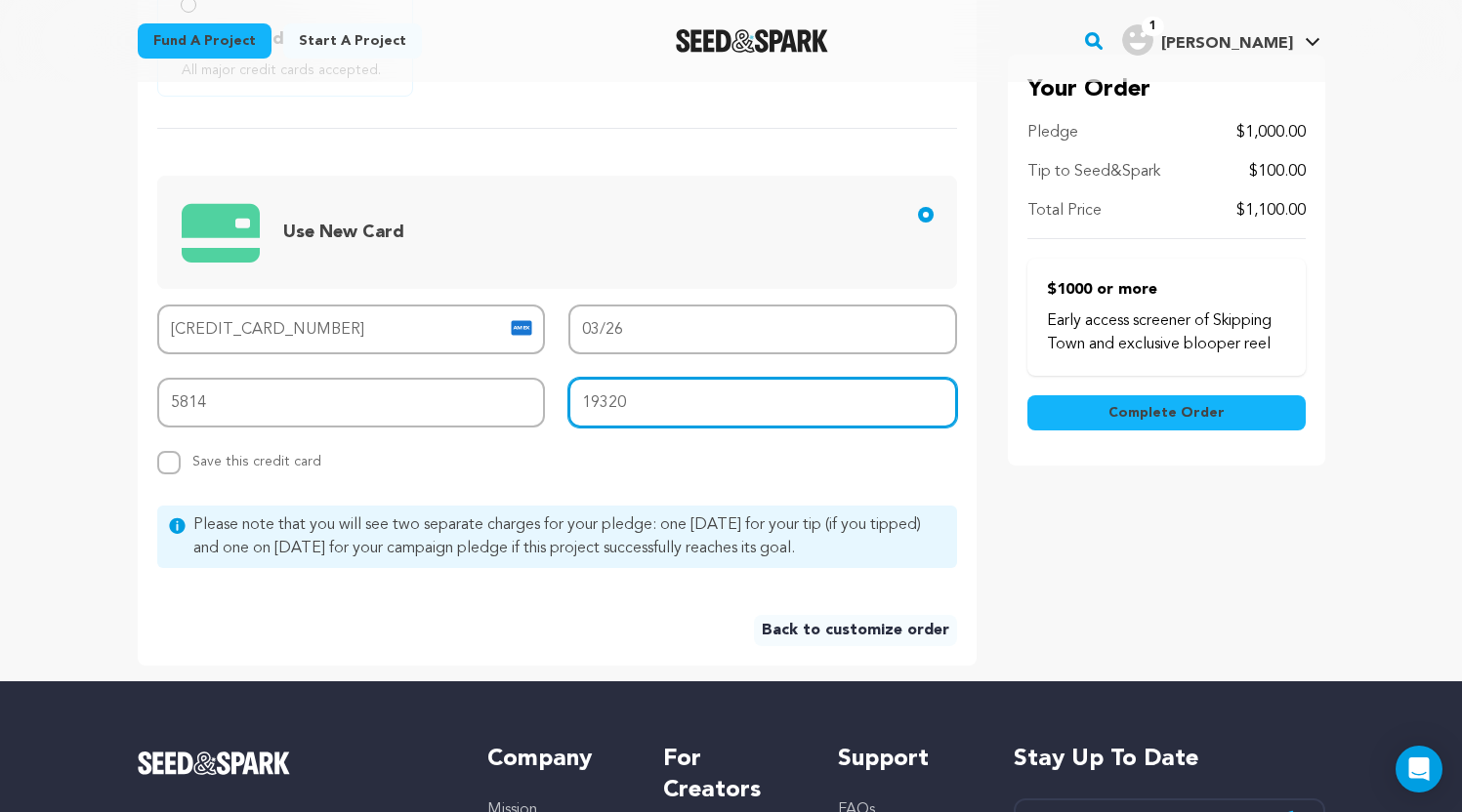
scroll to position [766, 0]
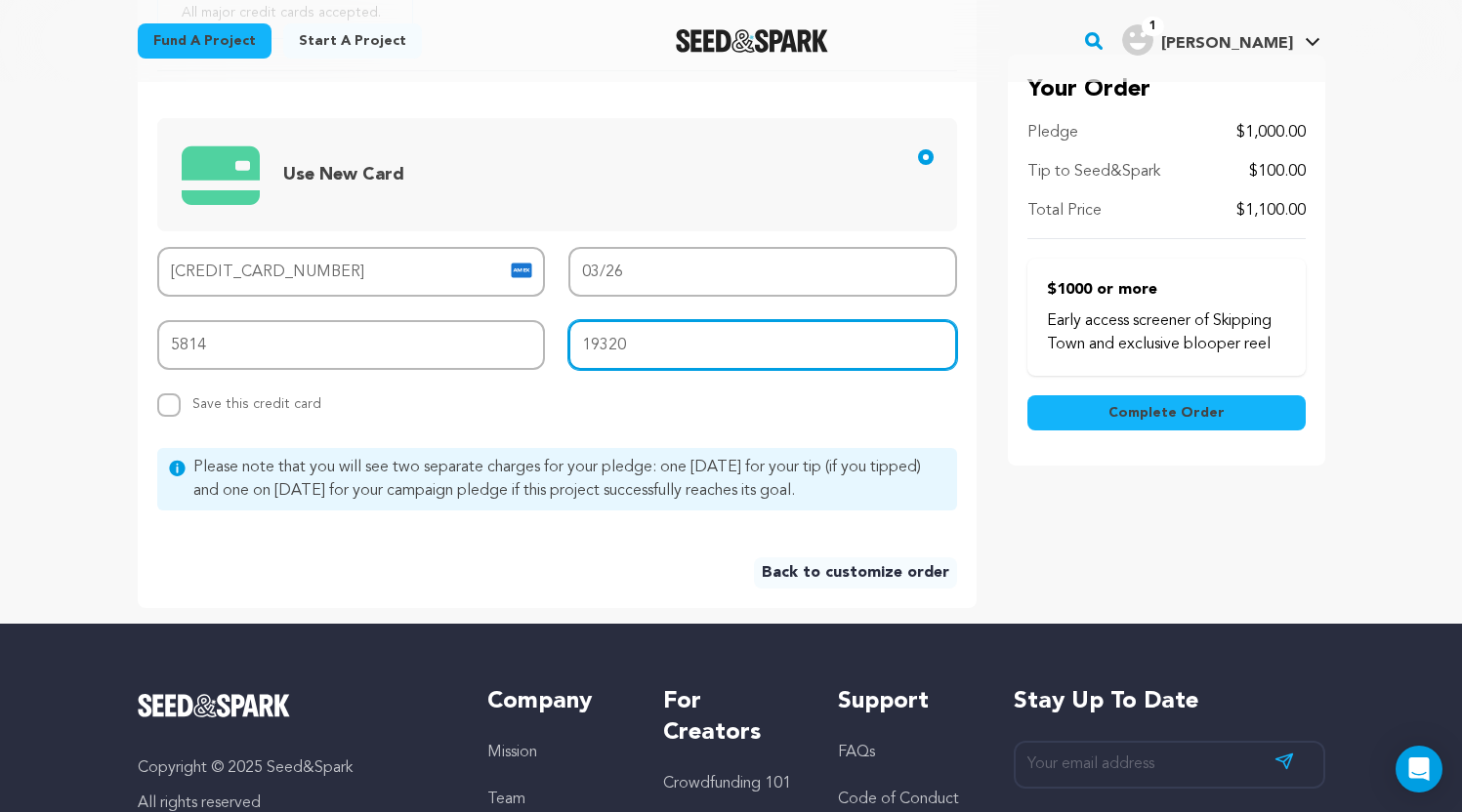
type input "19320"
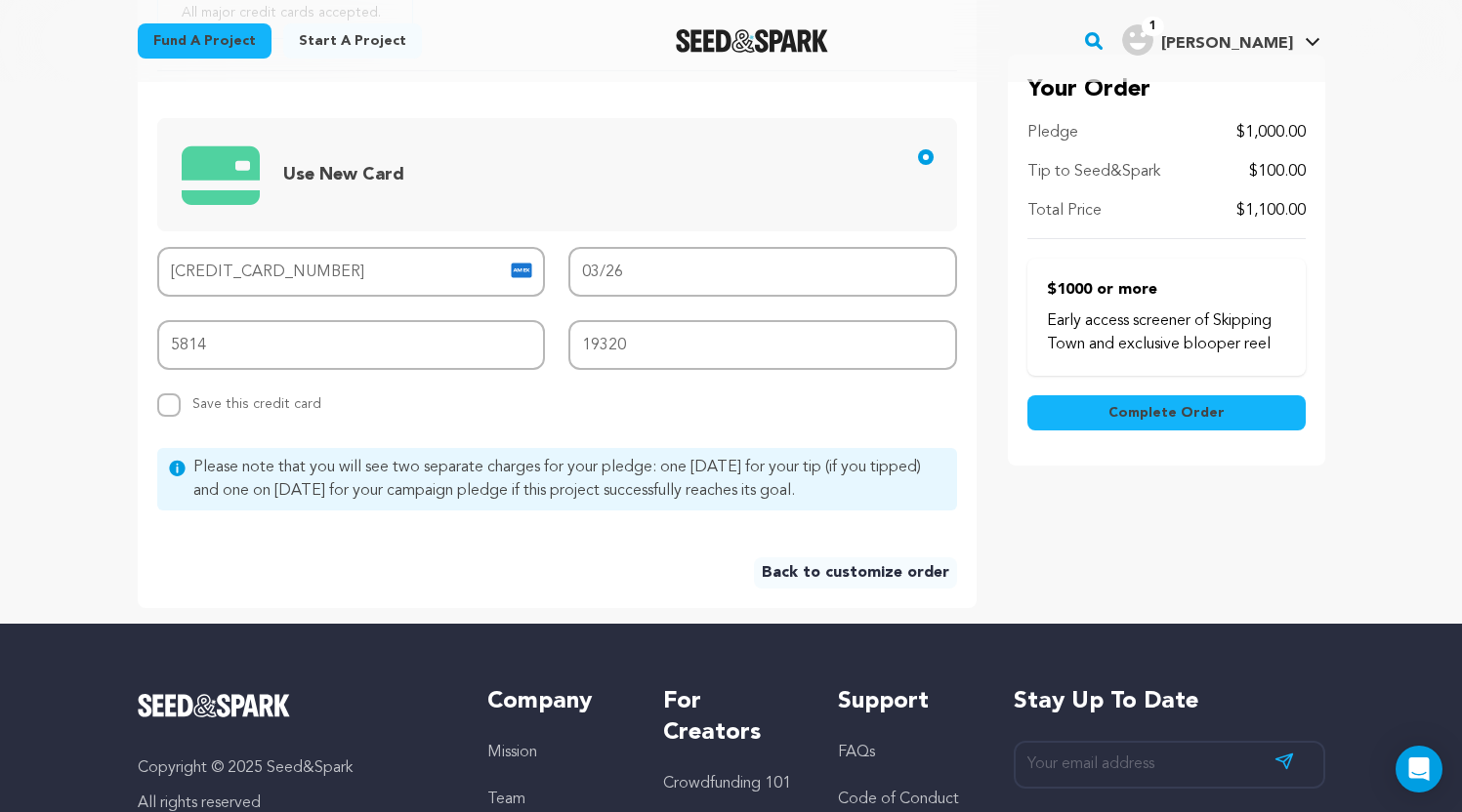
click at [1160, 413] on span "Complete Order" at bounding box center [1166, 413] width 116 height 20
